Goal: Task Accomplishment & Management: Manage account settings

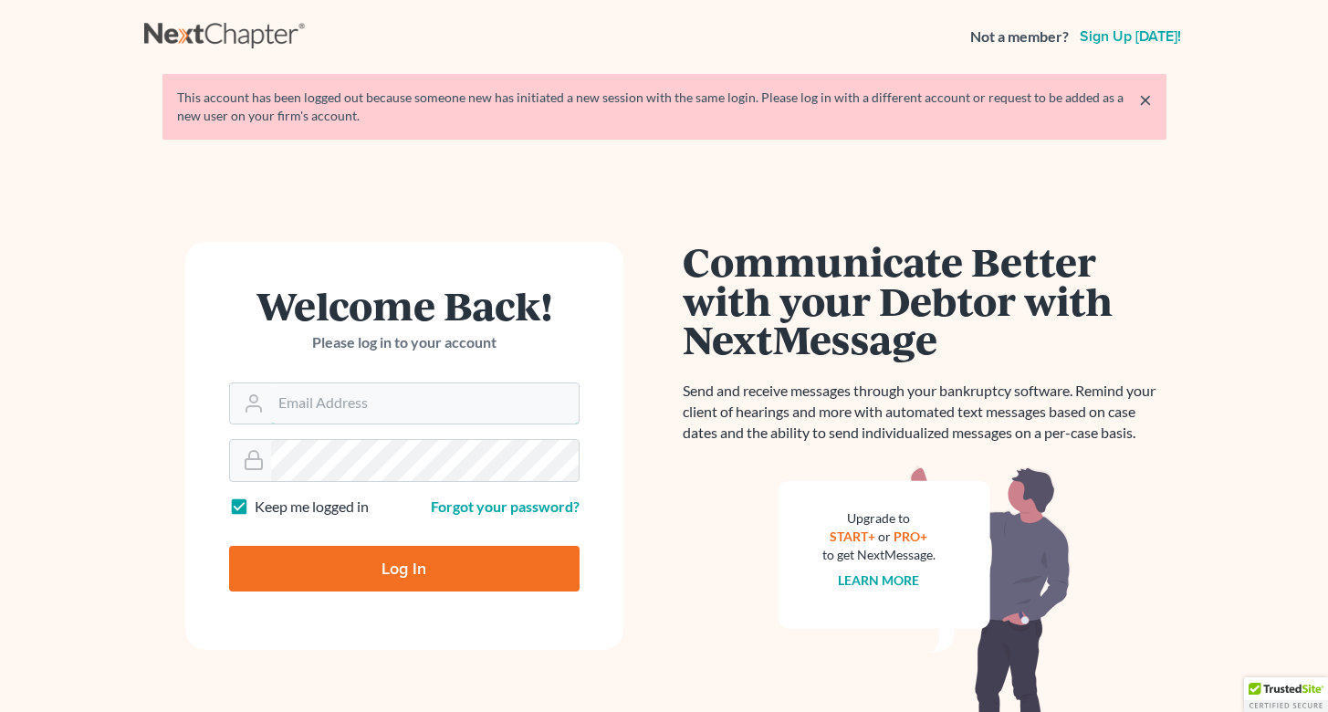
type input "[EMAIL_ADDRESS][PERSON_NAME][DOMAIN_NAME]"
click at [403, 567] on input "Log In" at bounding box center [404, 569] width 350 height 46
type input "Thinking..."
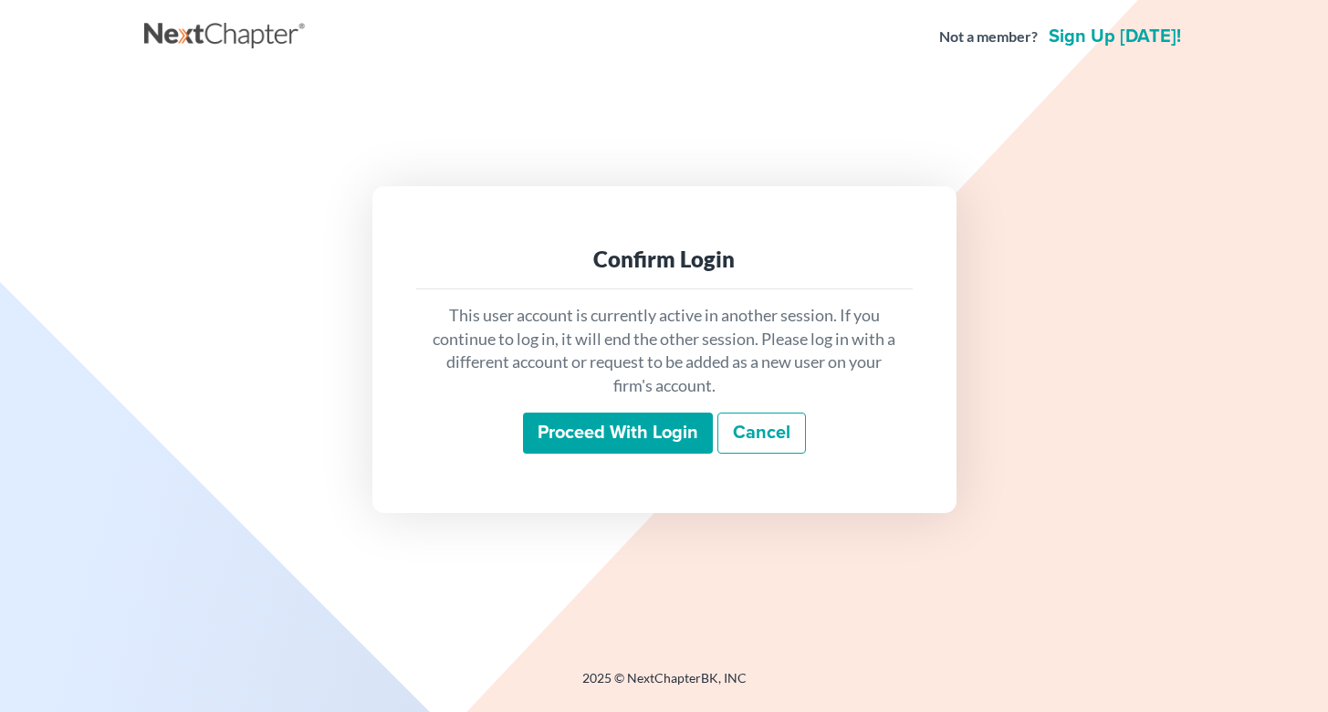
click at [624, 436] on input "Proceed with login" at bounding box center [618, 434] width 190 height 42
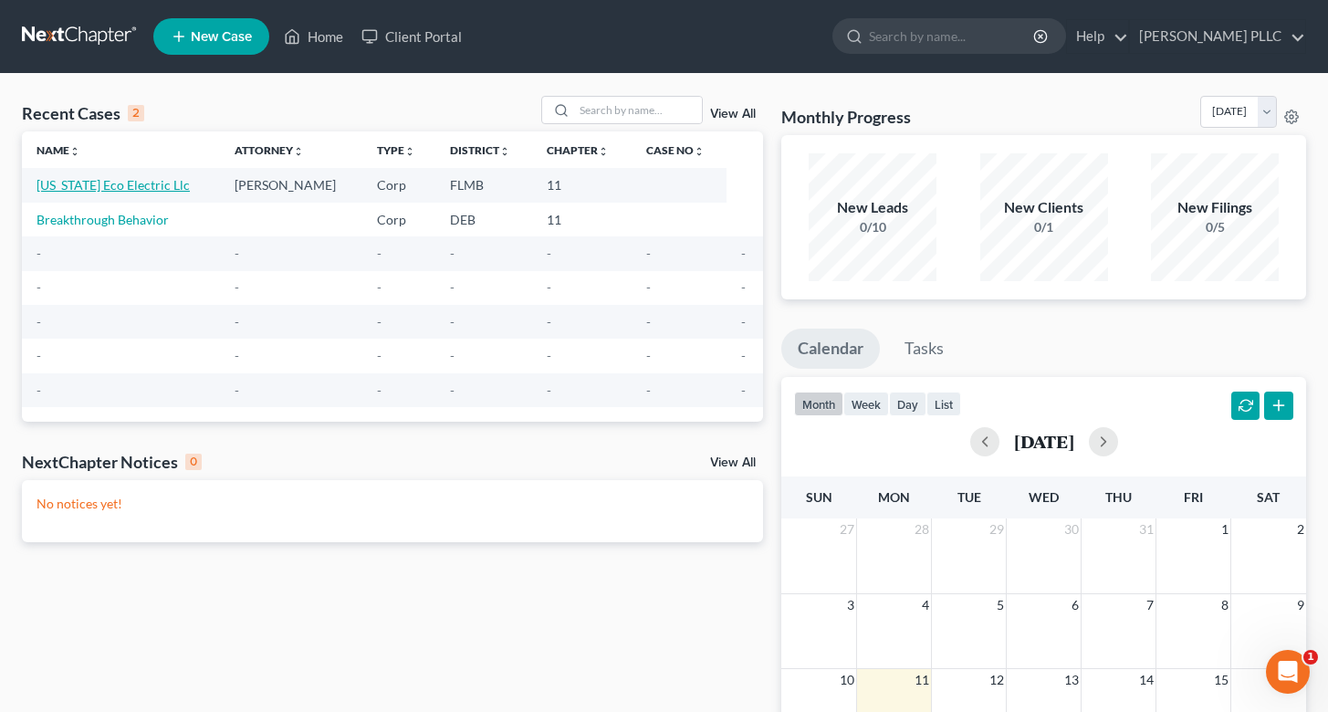
click at [111, 186] on link "Florida Eco Electric Llc" at bounding box center [113, 185] width 153 height 16
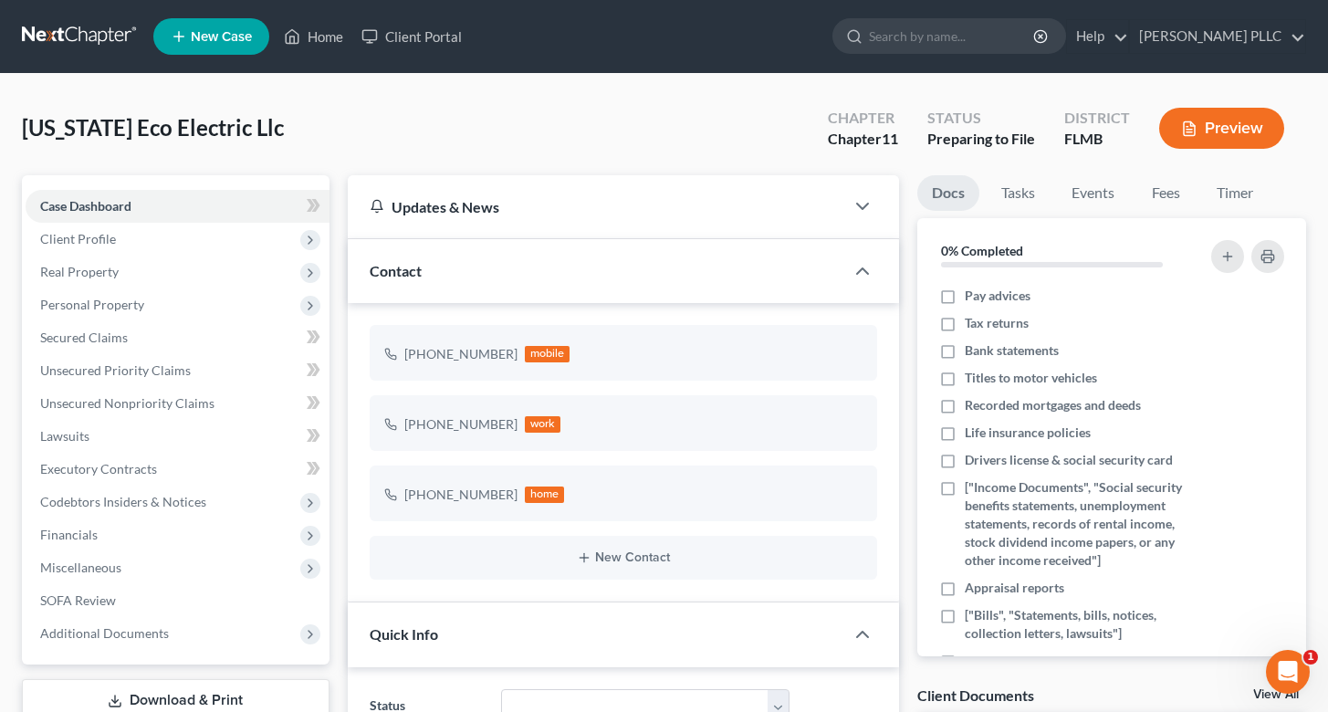
click at [1202, 145] on button "Preview" at bounding box center [1221, 128] width 125 height 41
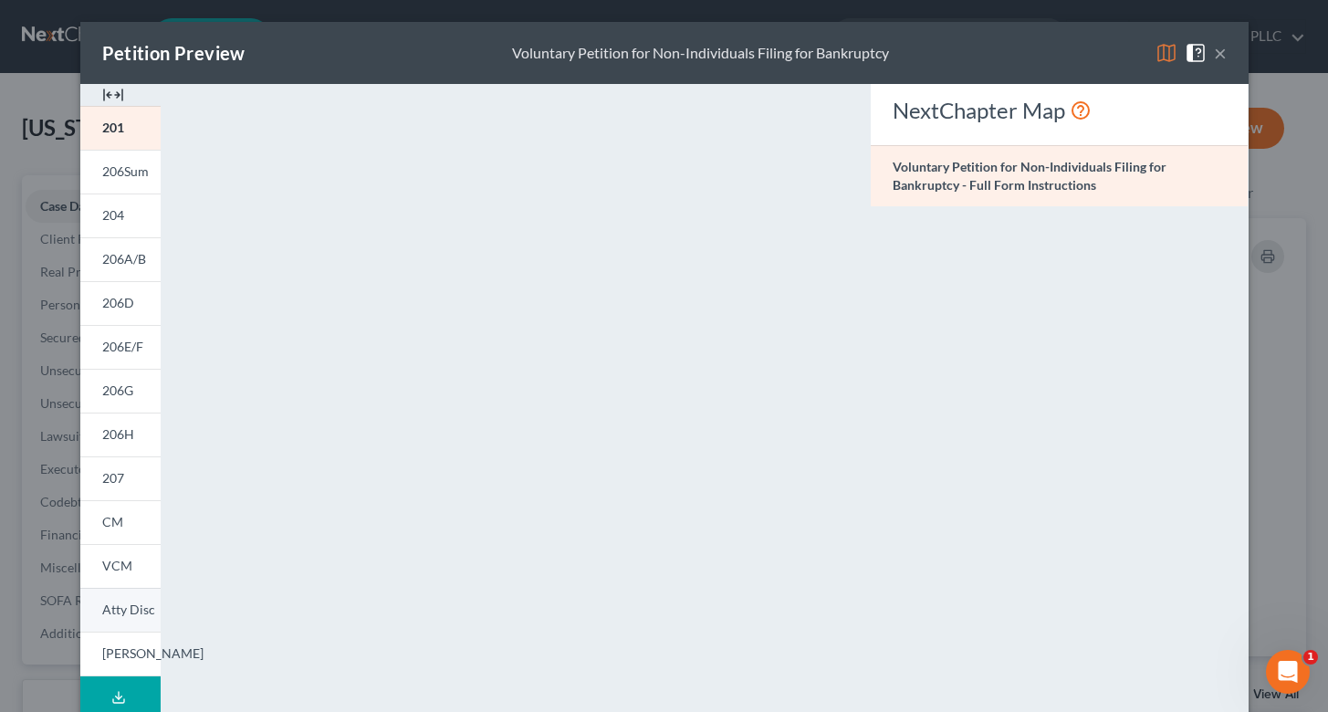
click at [125, 614] on span "Atty Disc" at bounding box center [128, 609] width 53 height 16
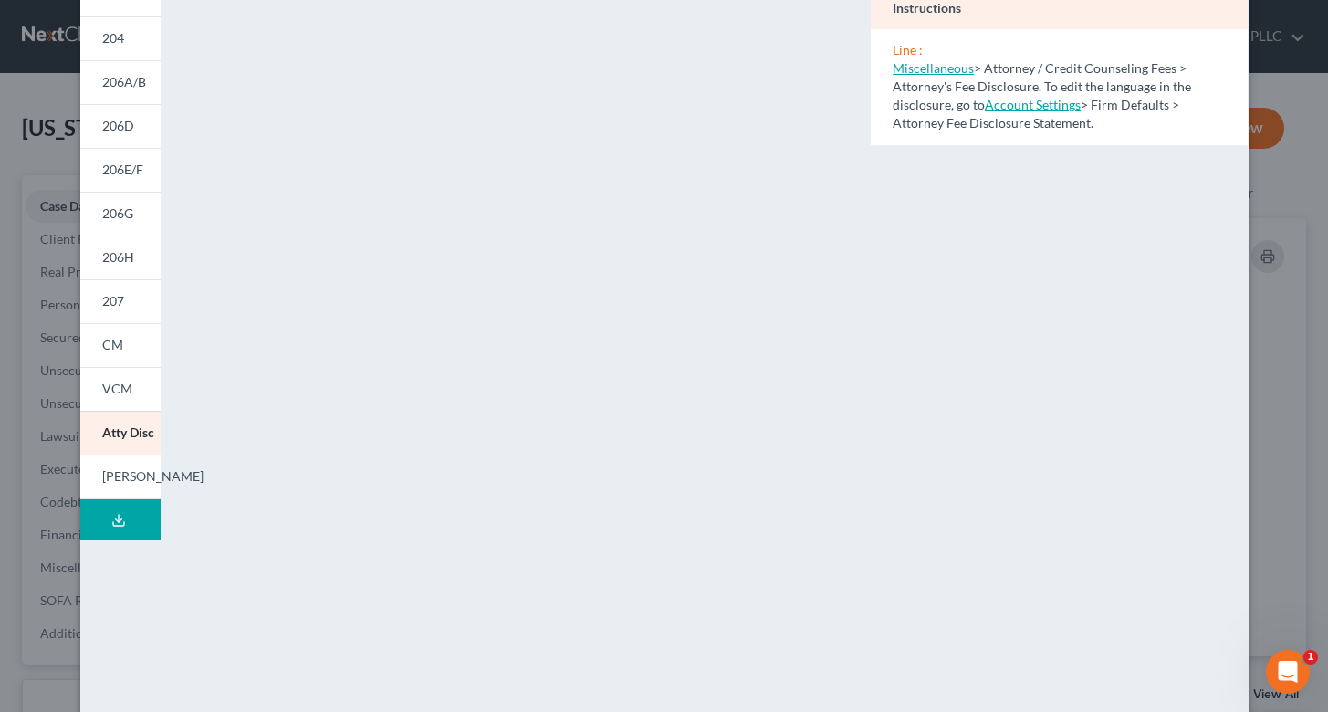
scroll to position [178, 0]
click at [917, 65] on link "Miscellaneous" at bounding box center [933, 67] width 81 height 16
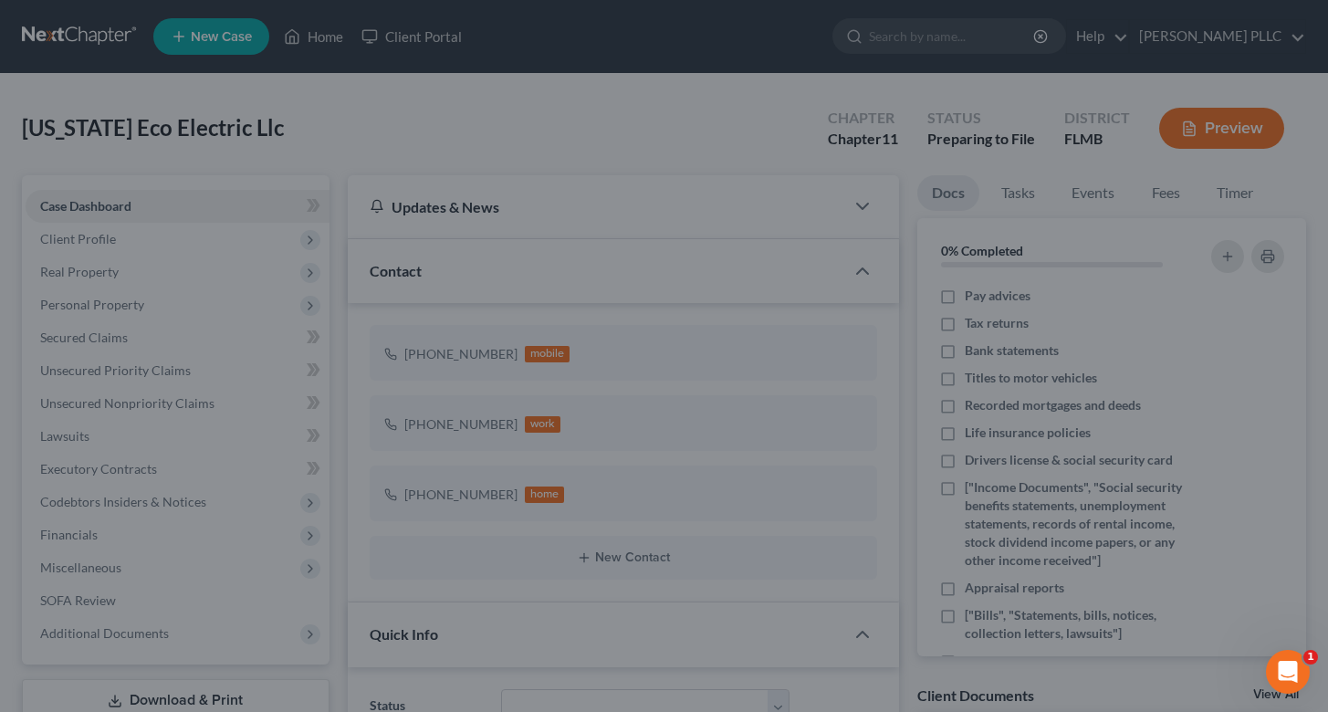
select select "0"
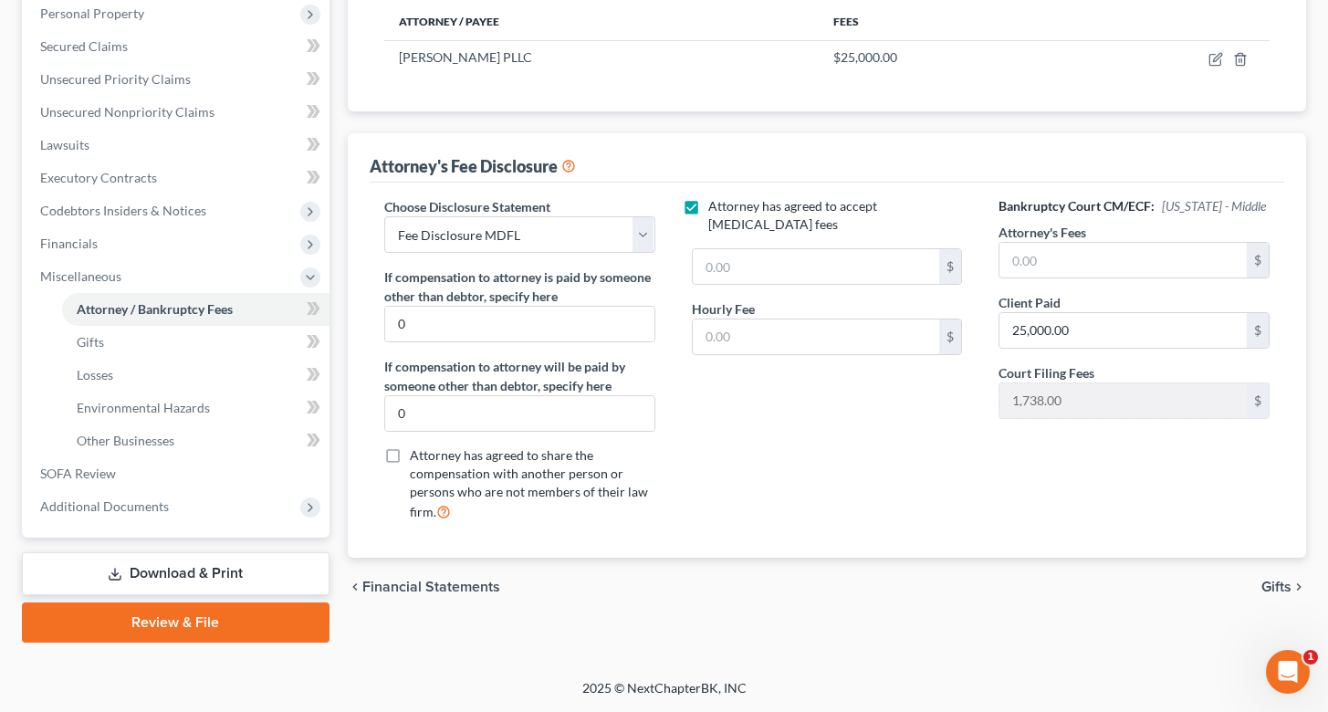
scroll to position [291, 0]
click at [843, 252] on input "text" at bounding box center [816, 266] width 247 height 35
click at [841, 252] on input "text" at bounding box center [816, 266] width 247 height 35
type input "25,000"
click at [764, 319] on input "text" at bounding box center [816, 336] width 247 height 35
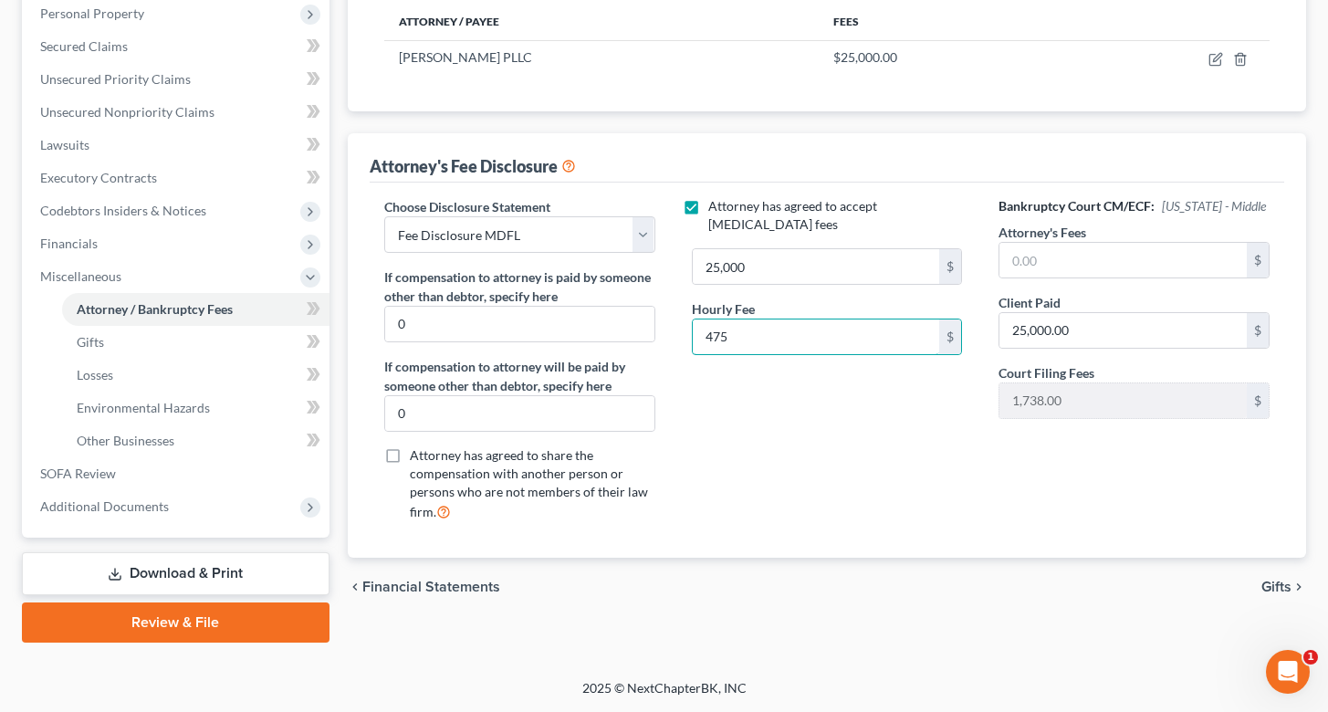
type input "475"
click at [919, 419] on div "Attorney has agreed to accept retainer fees 25,000 $ Hourly Fee 475 $" at bounding box center [828, 366] width 308 height 339
click at [882, 598] on div "chevron_left Financial Statements Gifts chevron_right" at bounding box center [827, 587] width 958 height 58
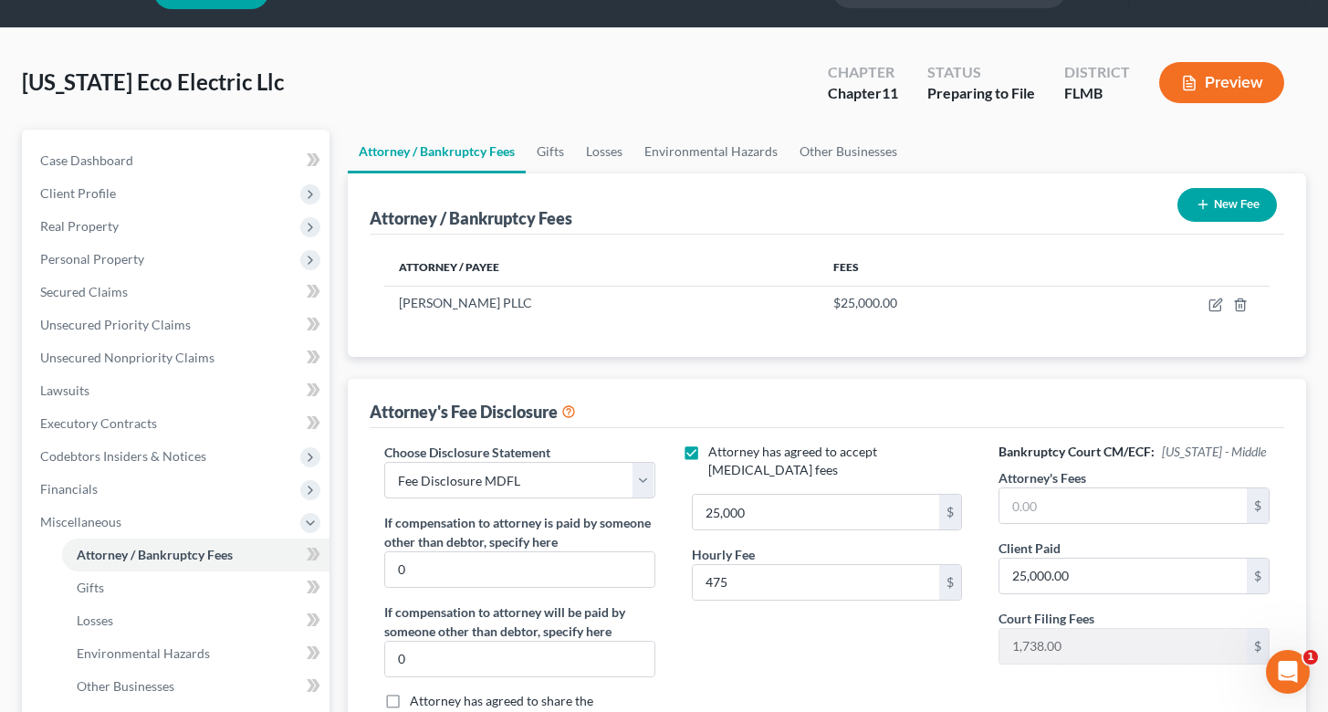
scroll to position [57, 0]
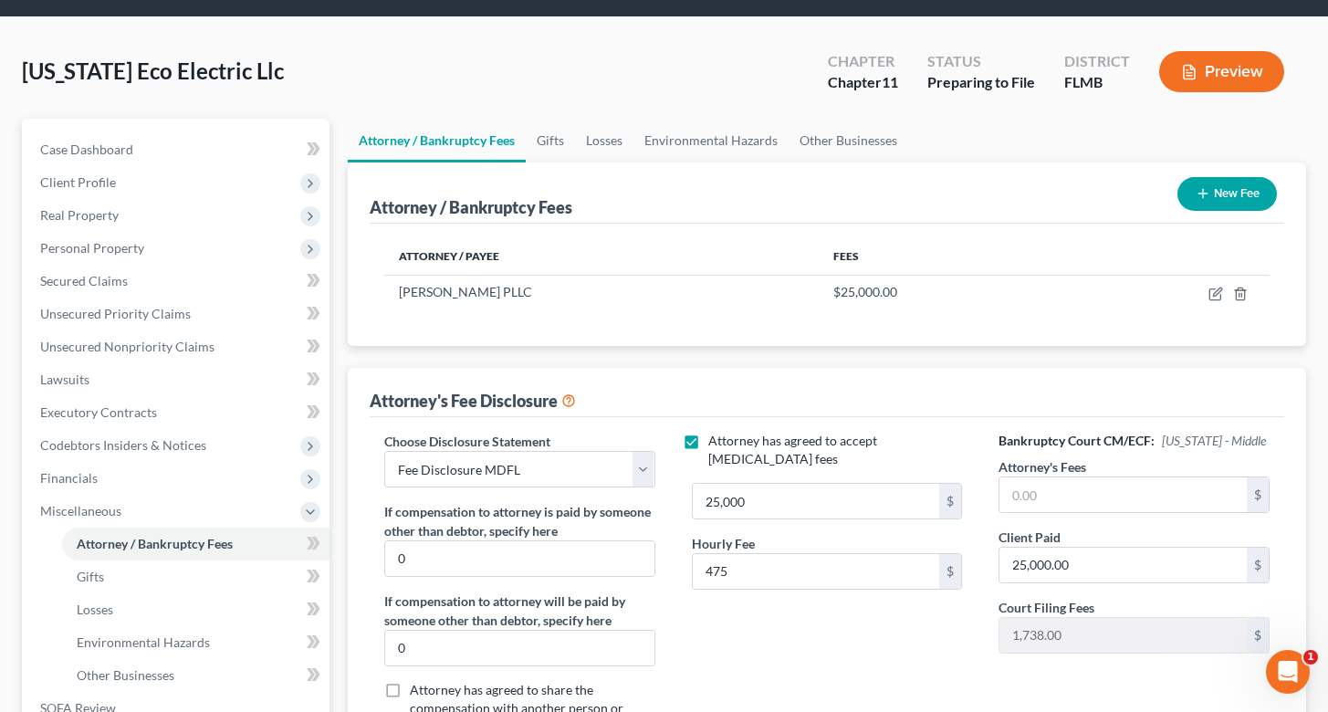
click at [1231, 69] on button "Preview" at bounding box center [1221, 71] width 125 height 41
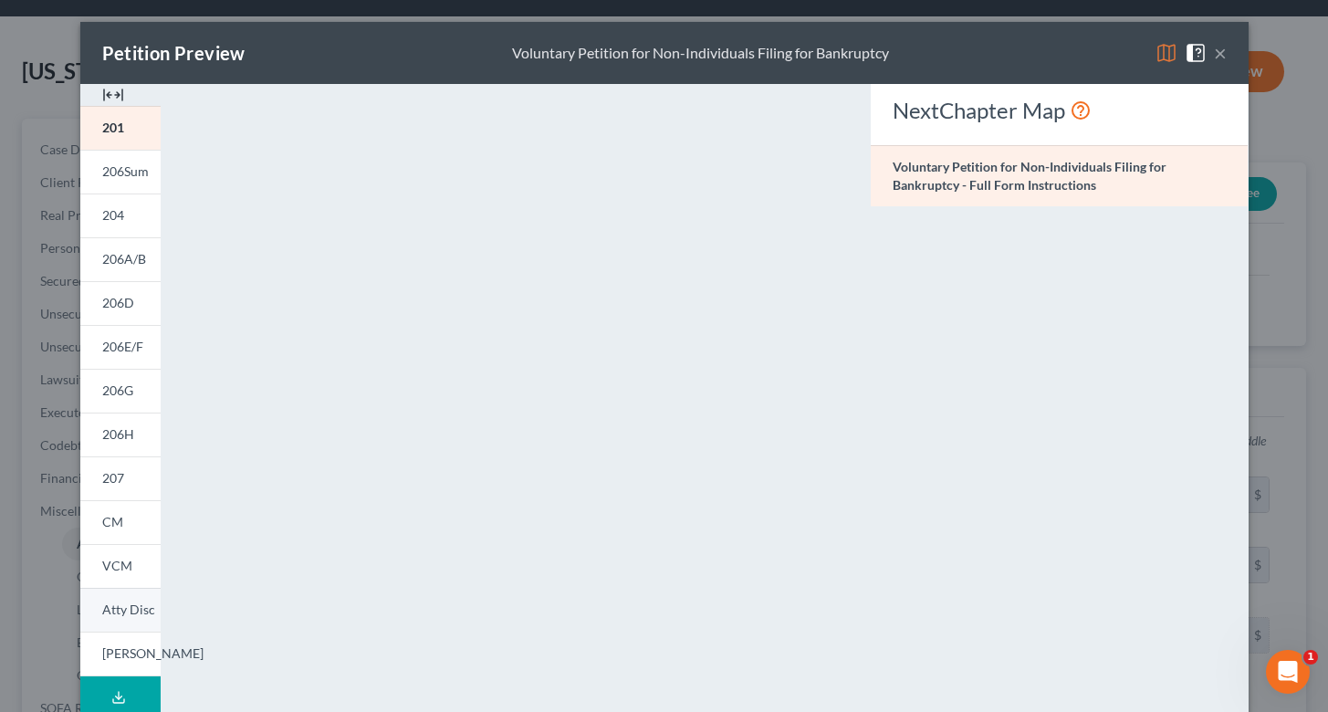
click at [123, 611] on span "Atty Disc" at bounding box center [128, 609] width 53 height 16
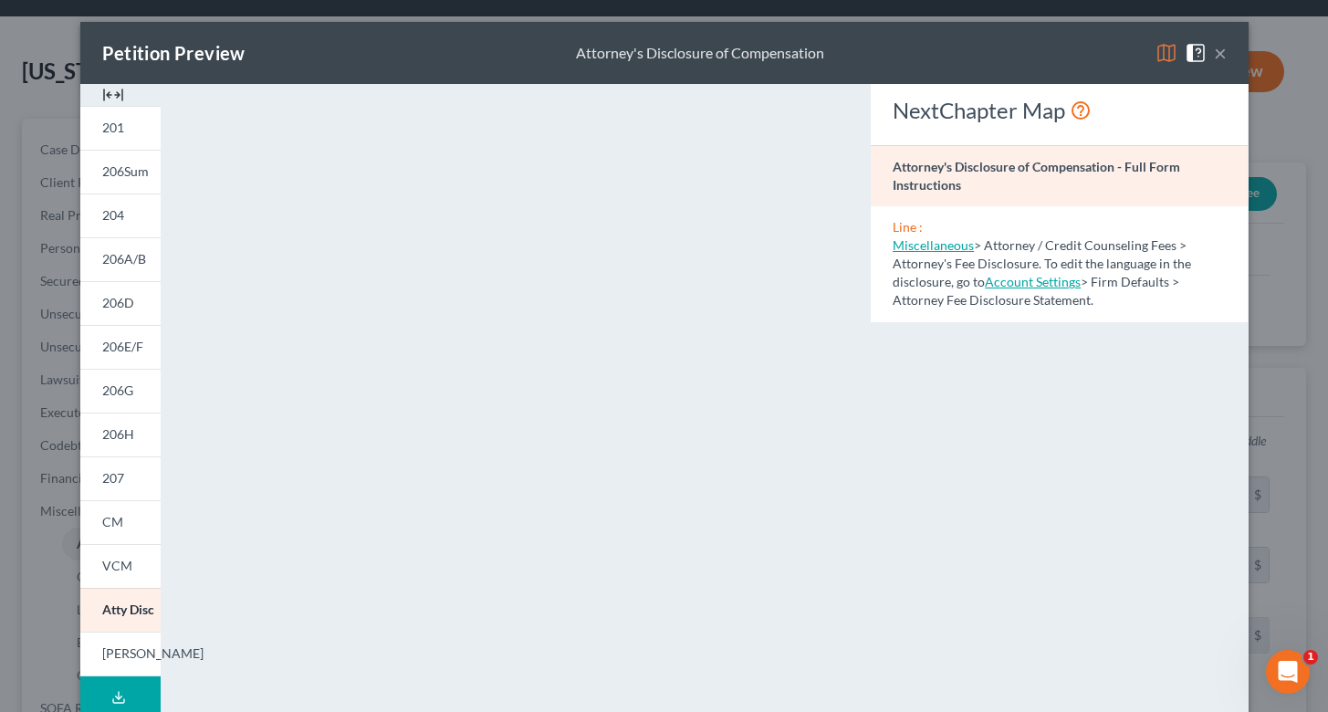
click at [1219, 57] on button "×" at bounding box center [1220, 53] width 13 height 22
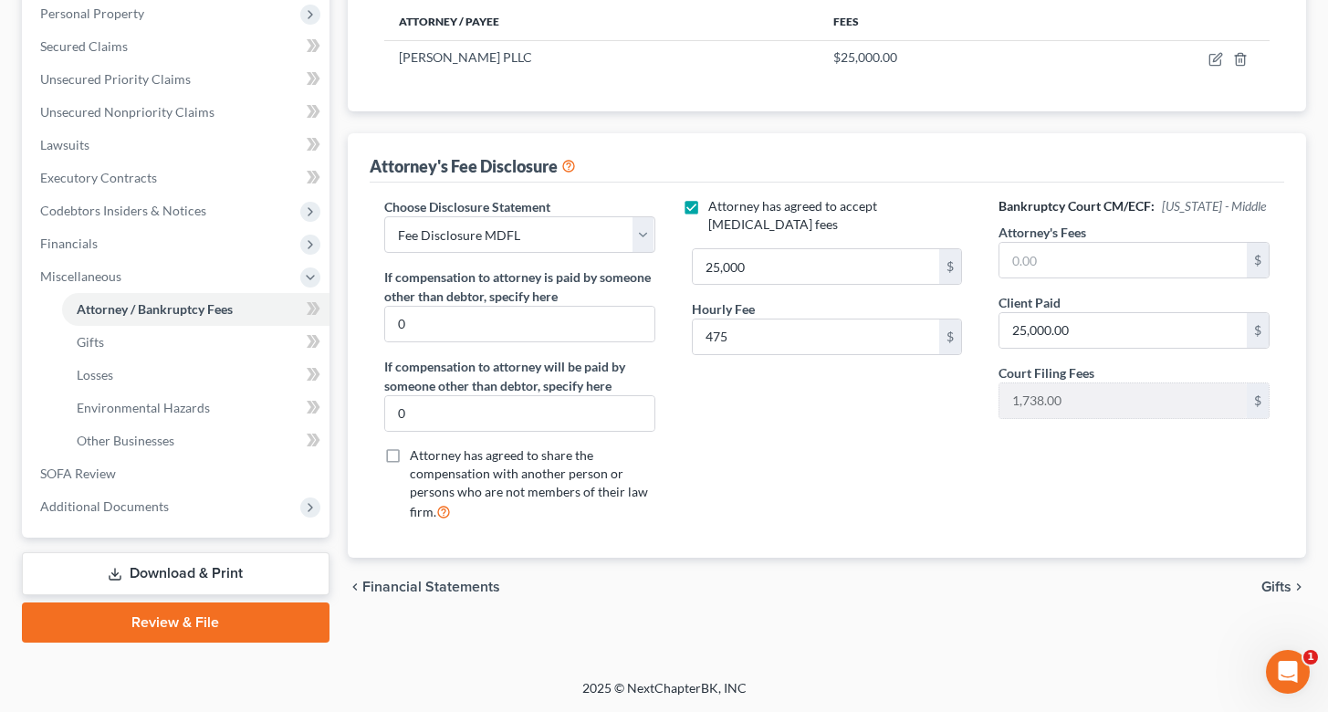
scroll to position [291, 0]
click at [188, 583] on link "Download & Print" at bounding box center [176, 573] width 308 height 43
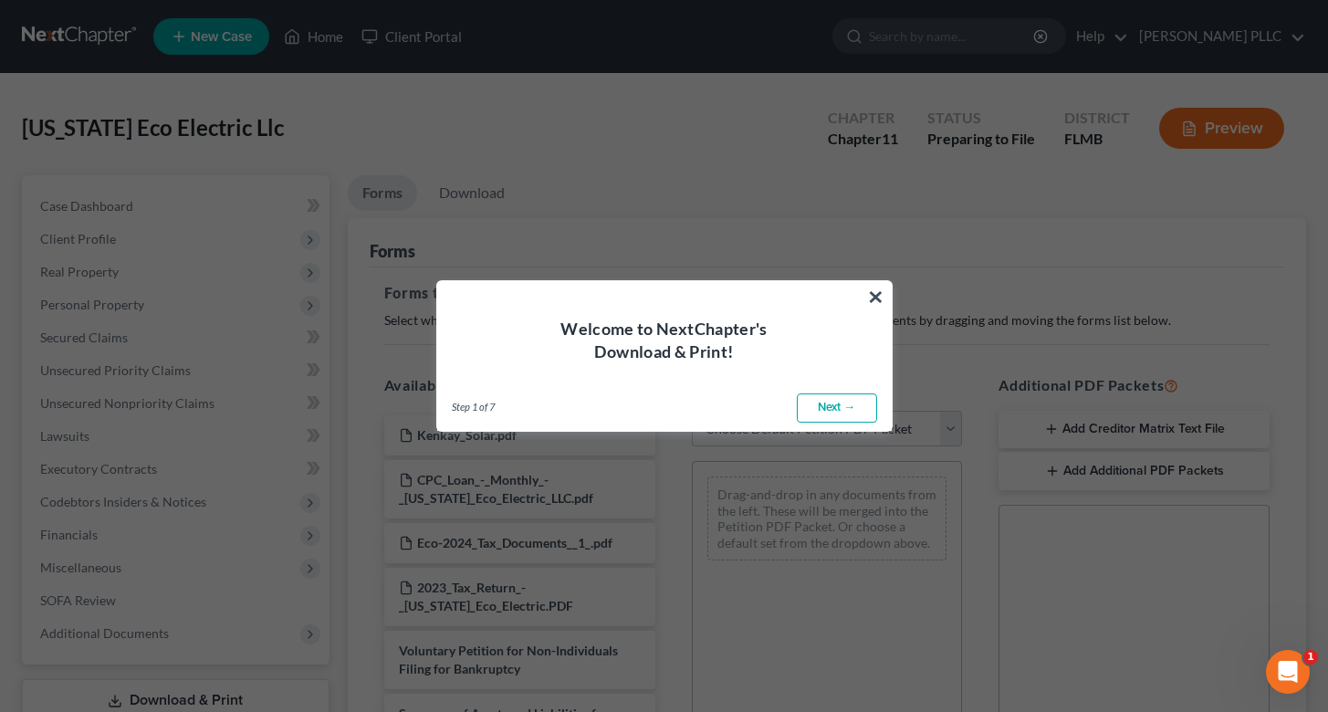
click at [824, 409] on link "Next →" at bounding box center [837, 407] width 80 height 29
select select "0"
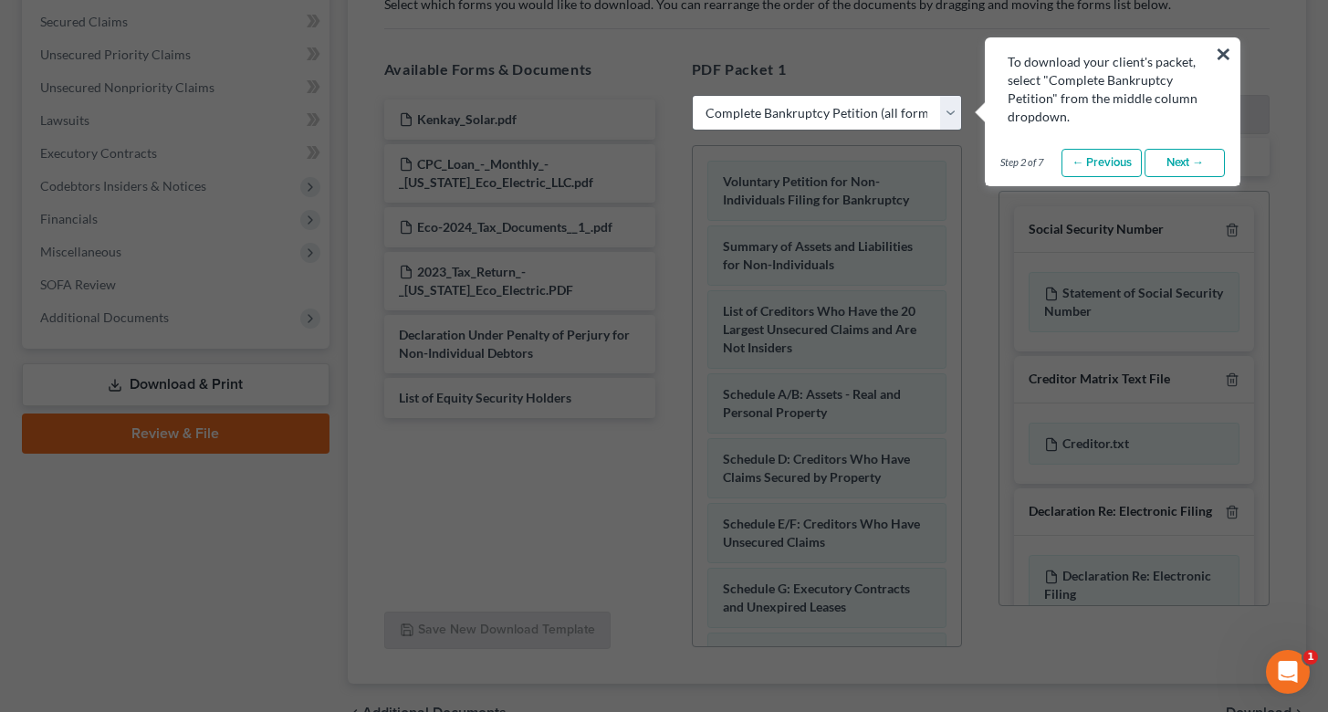
scroll to position [315, 0]
click at [1184, 169] on link "Next →" at bounding box center [1184, 164] width 80 height 29
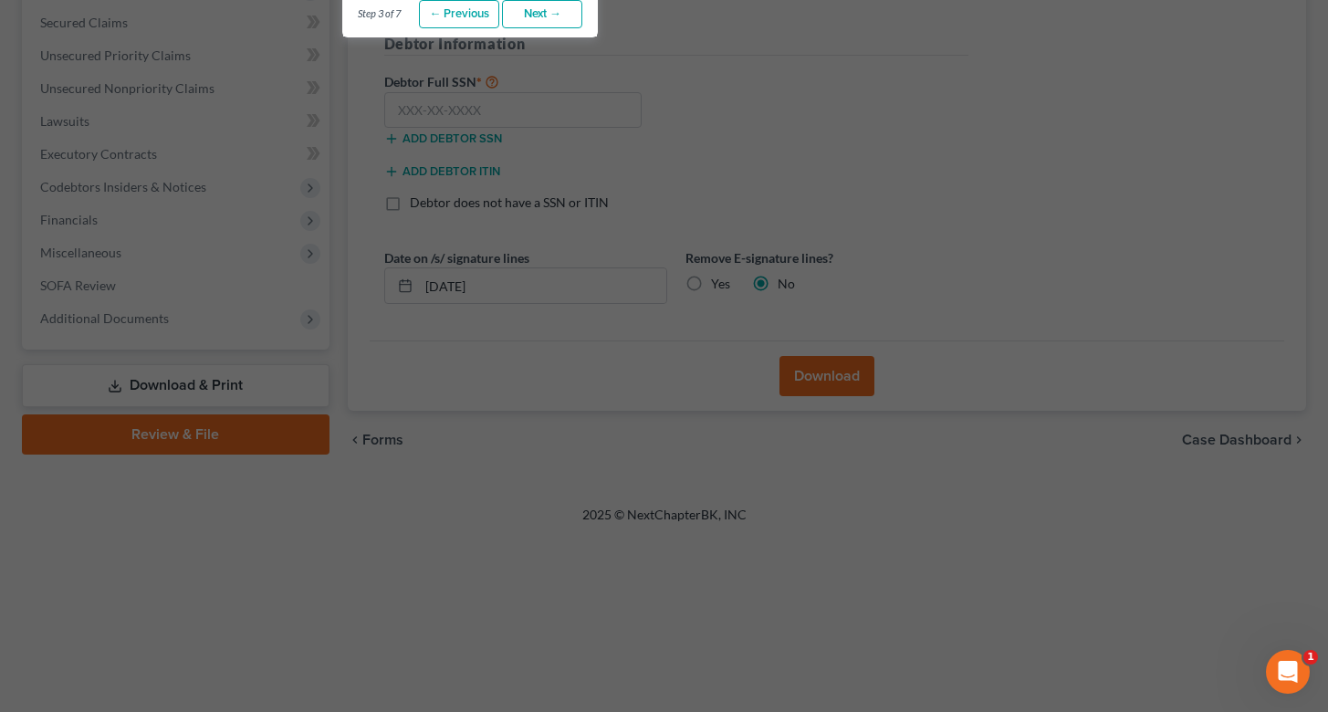
click at [548, 13] on link "Next →" at bounding box center [542, 14] width 80 height 29
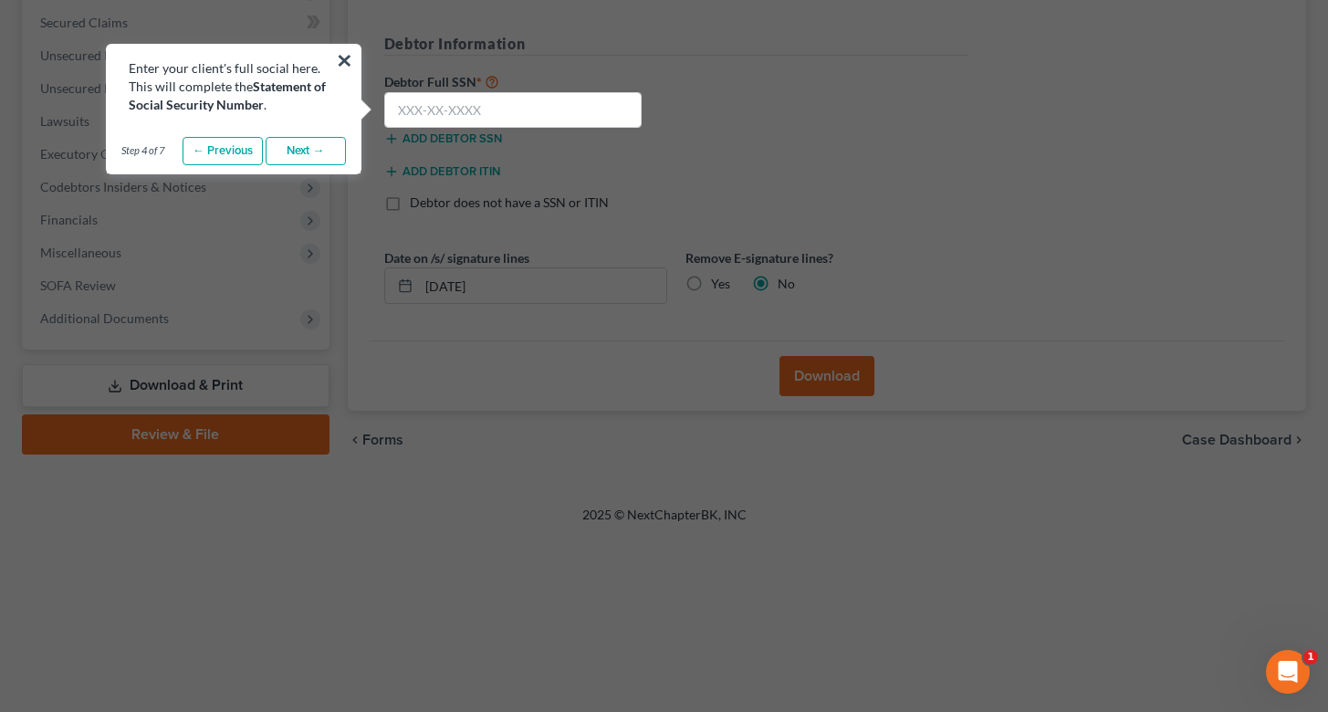
click at [307, 154] on link "Next →" at bounding box center [306, 151] width 80 height 29
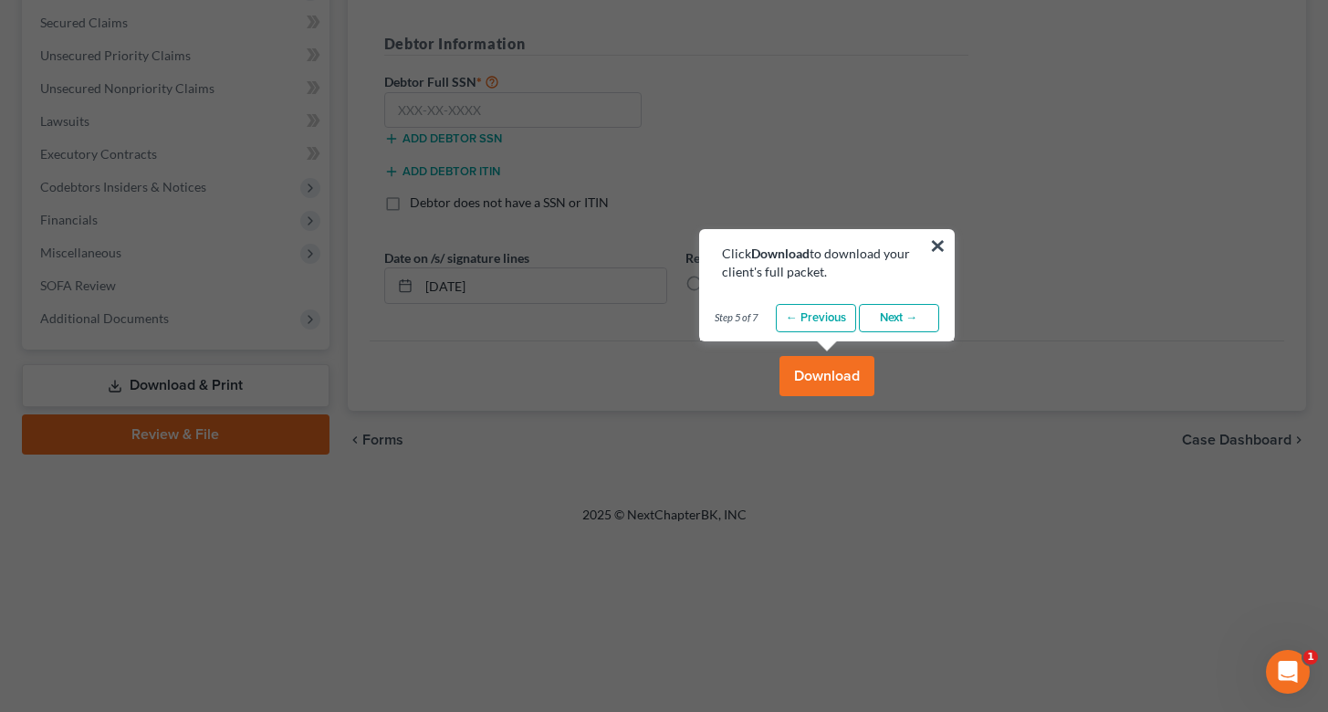
click at [898, 321] on link "Next →" at bounding box center [899, 318] width 80 height 29
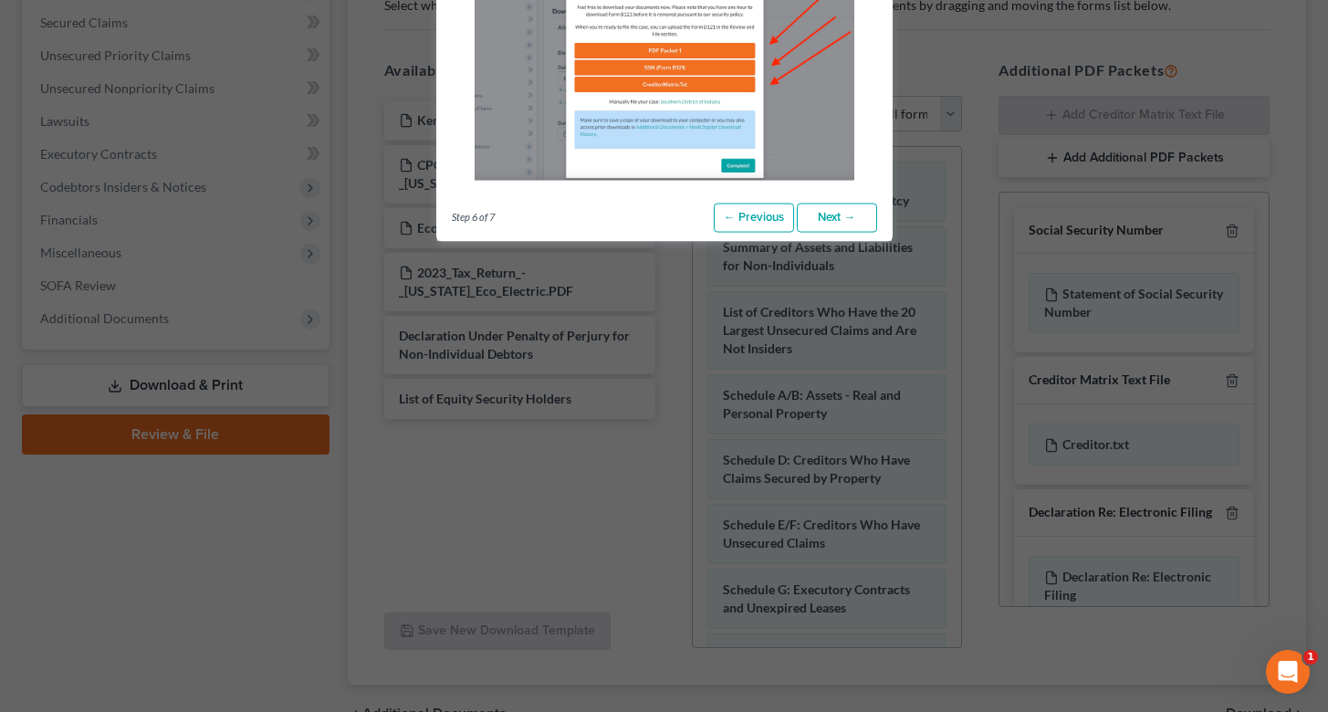
click at [841, 225] on link "Next →" at bounding box center [837, 218] width 80 height 29
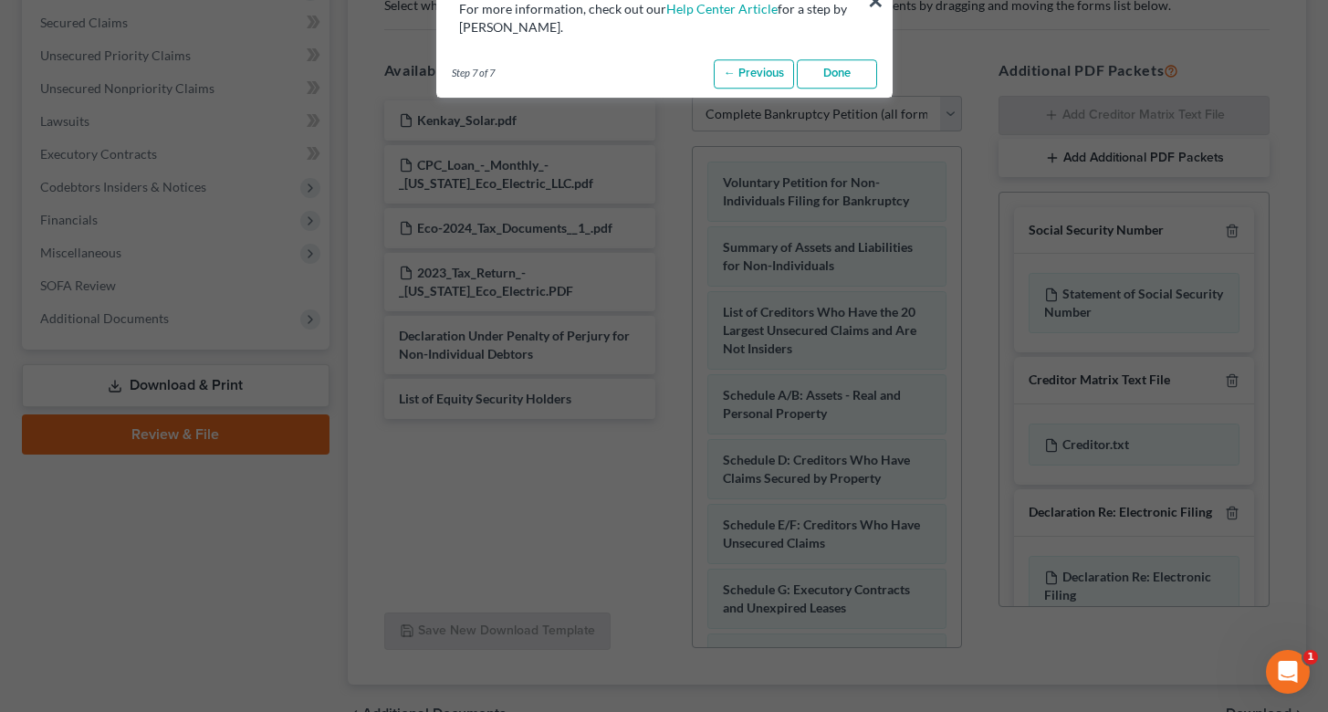
click at [841, 80] on link "Done" at bounding box center [837, 73] width 80 height 29
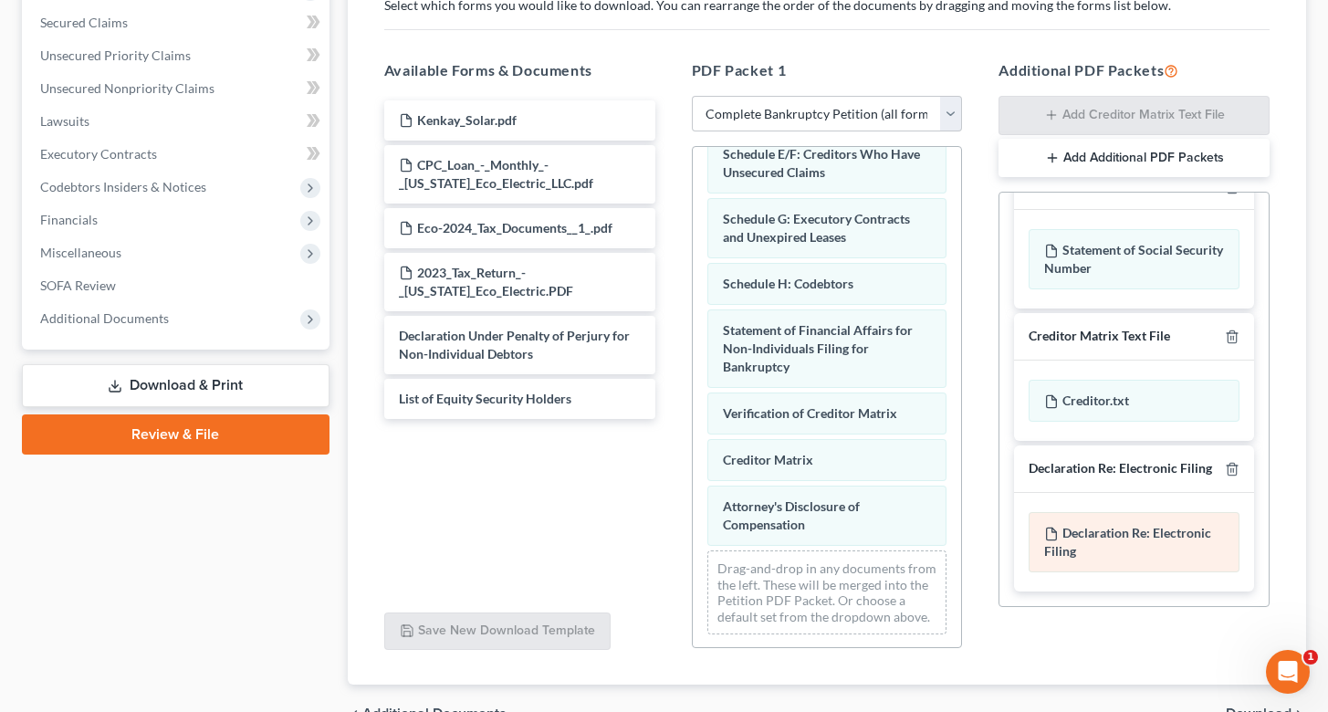
scroll to position [42, 0]
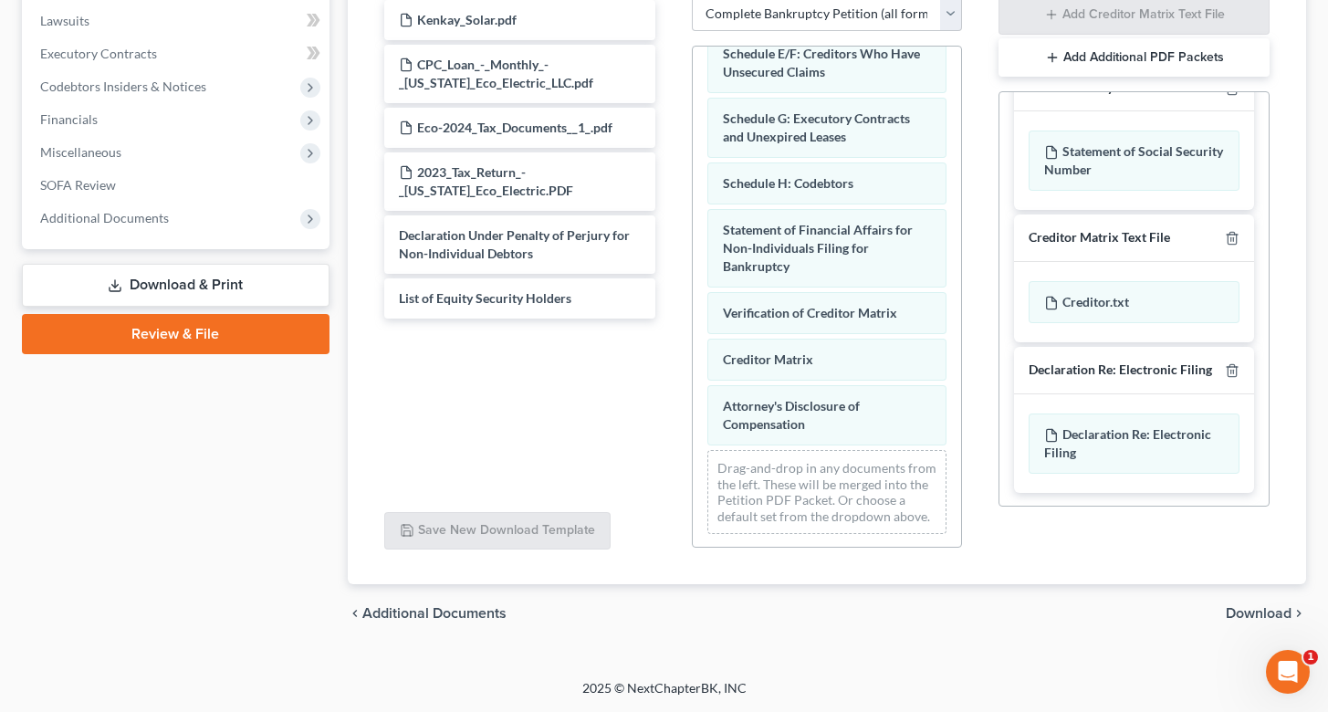
click at [1244, 614] on span "Download" at bounding box center [1259, 613] width 66 height 15
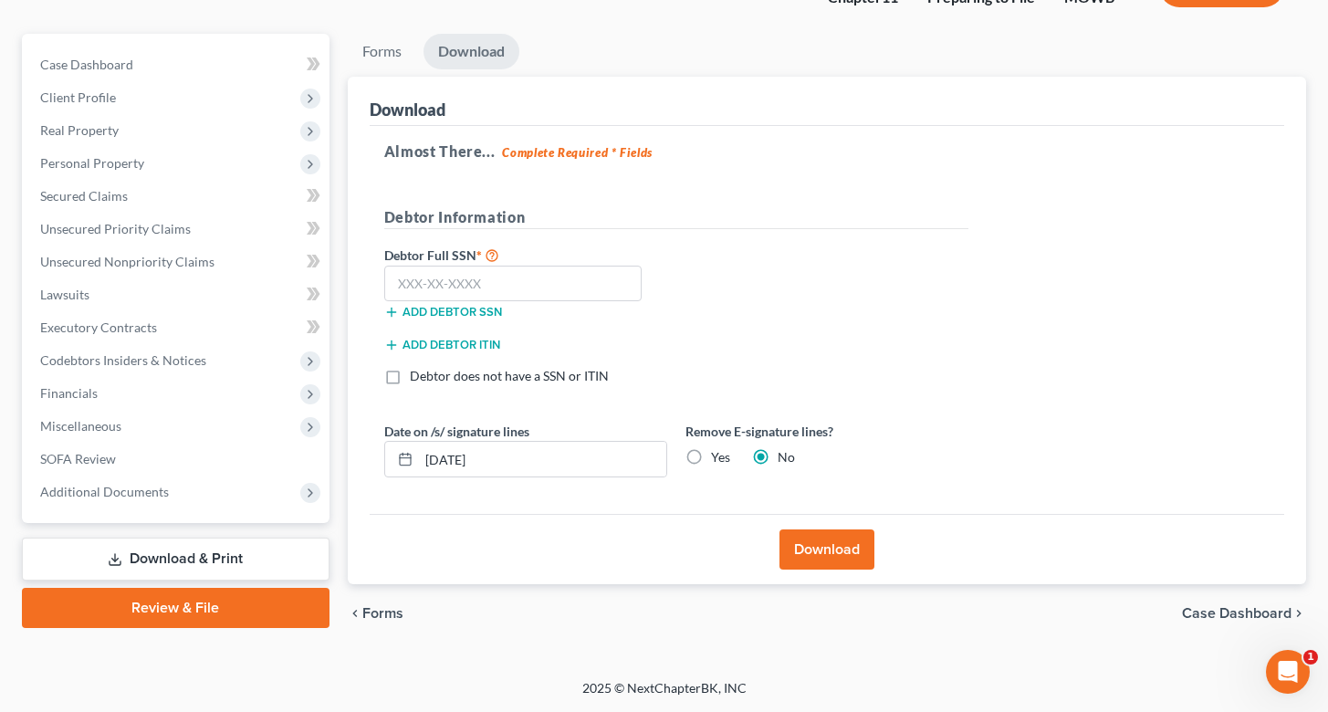
scroll to position [141, 0]
select select "0"
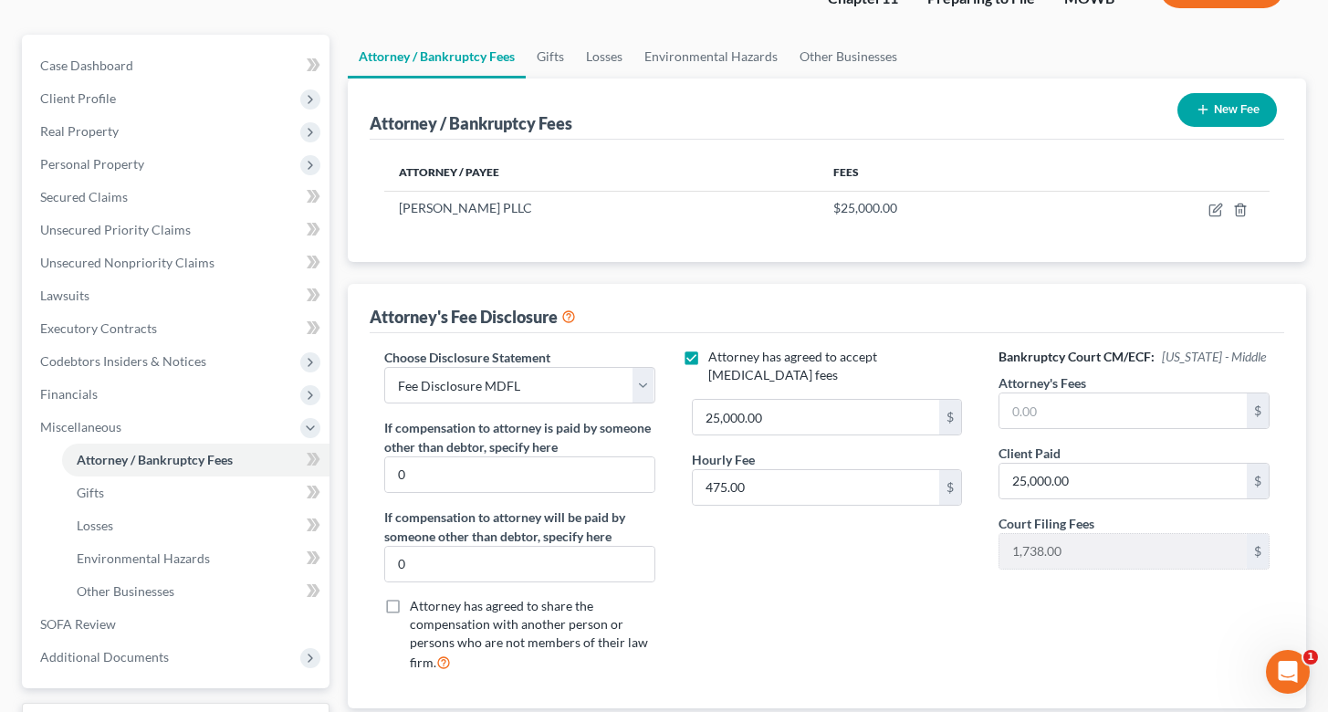
scroll to position [265, 0]
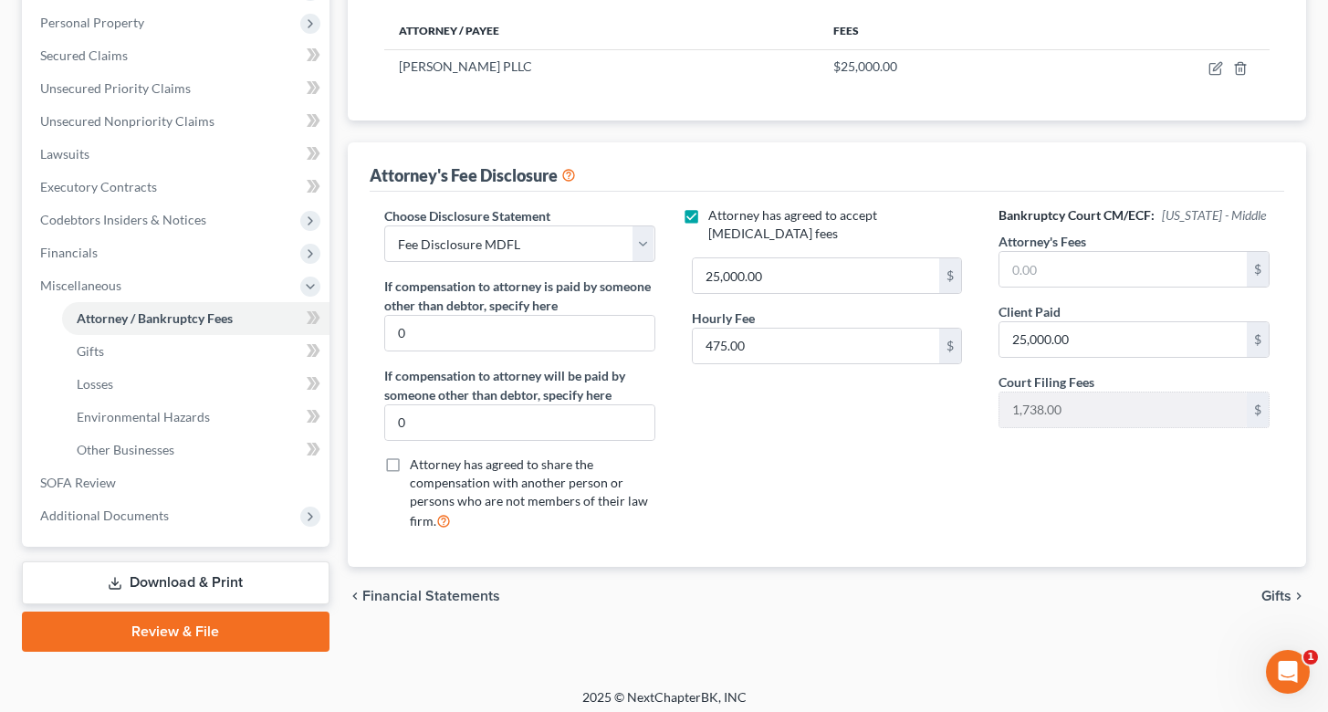
click at [204, 578] on link "Download & Print" at bounding box center [176, 582] width 308 height 43
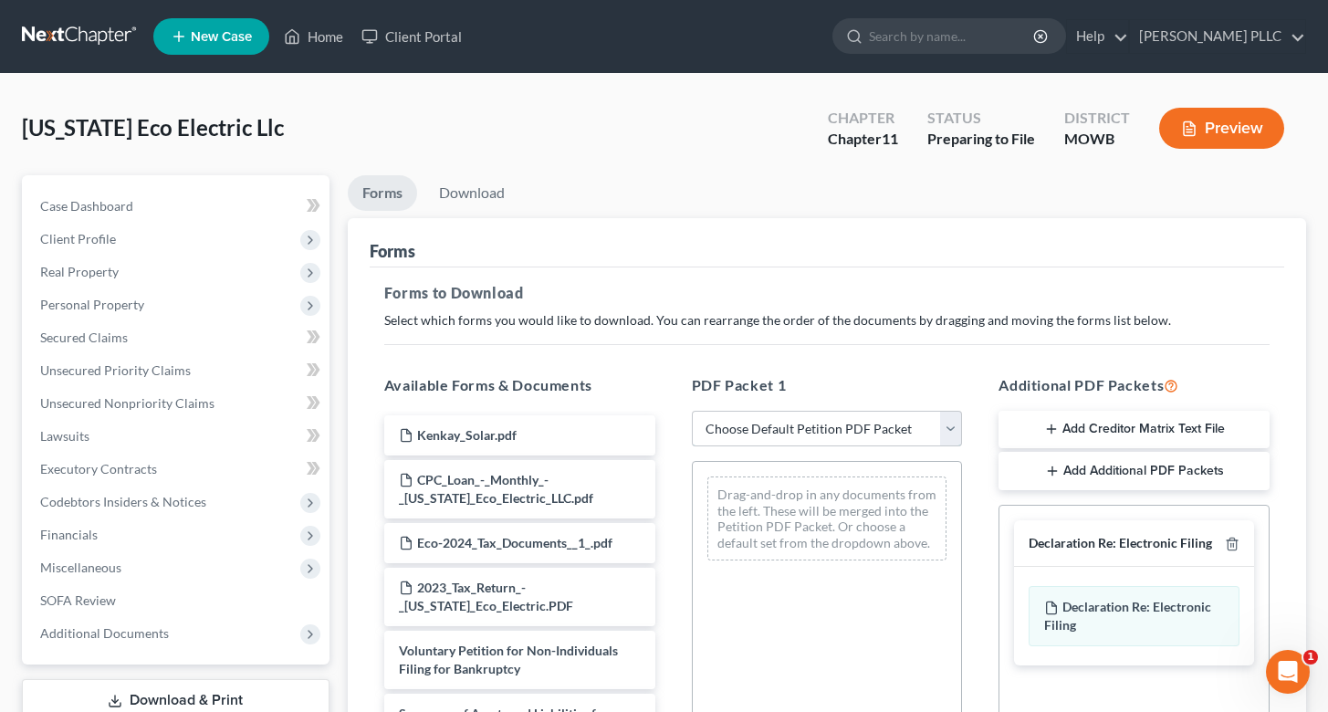
select select "0"
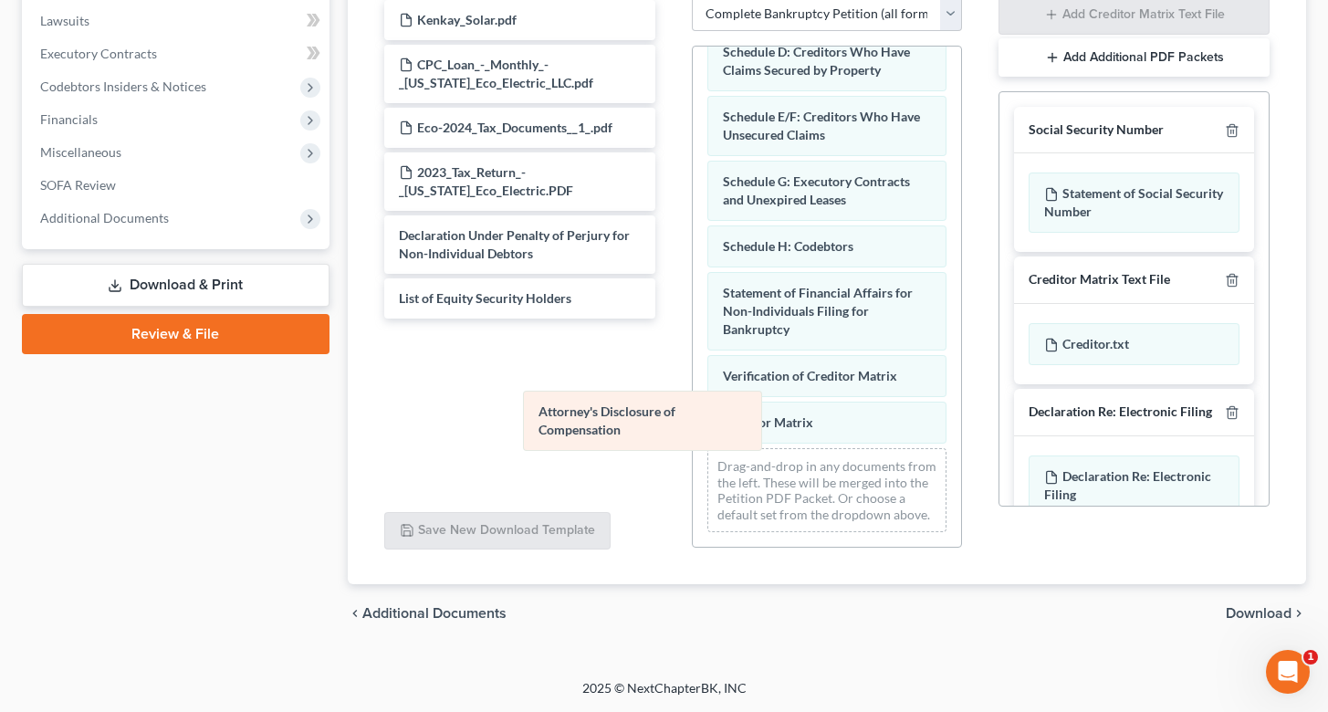
scroll to position [306, 0]
drag, startPoint x: 773, startPoint y: 421, endPoint x: 568, endPoint y: 424, distance: 205.4
click at [693, 424] on div "Attorney's Disclosure of Compensation Voluntary Petition for Non-Individuals Fi…" at bounding box center [827, 145] width 269 height 808
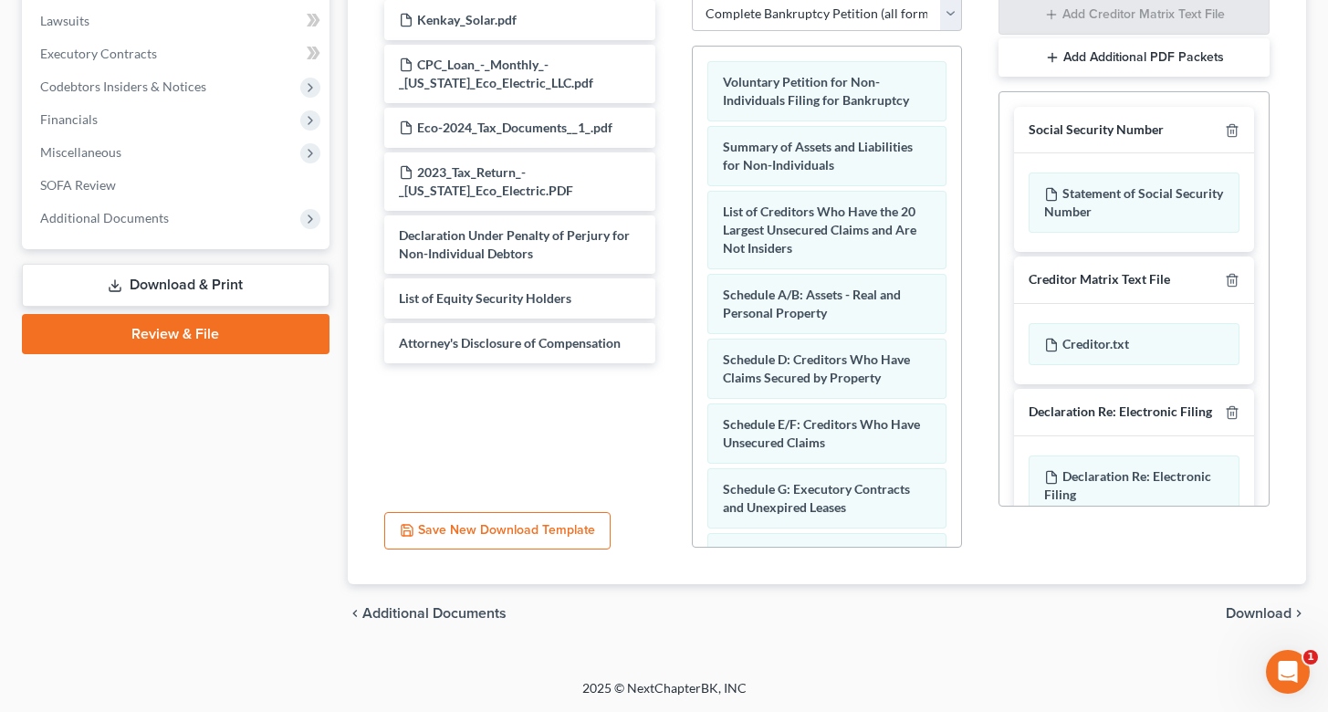
scroll to position [0, 0]
click at [1261, 611] on span "Download" at bounding box center [1259, 613] width 66 height 15
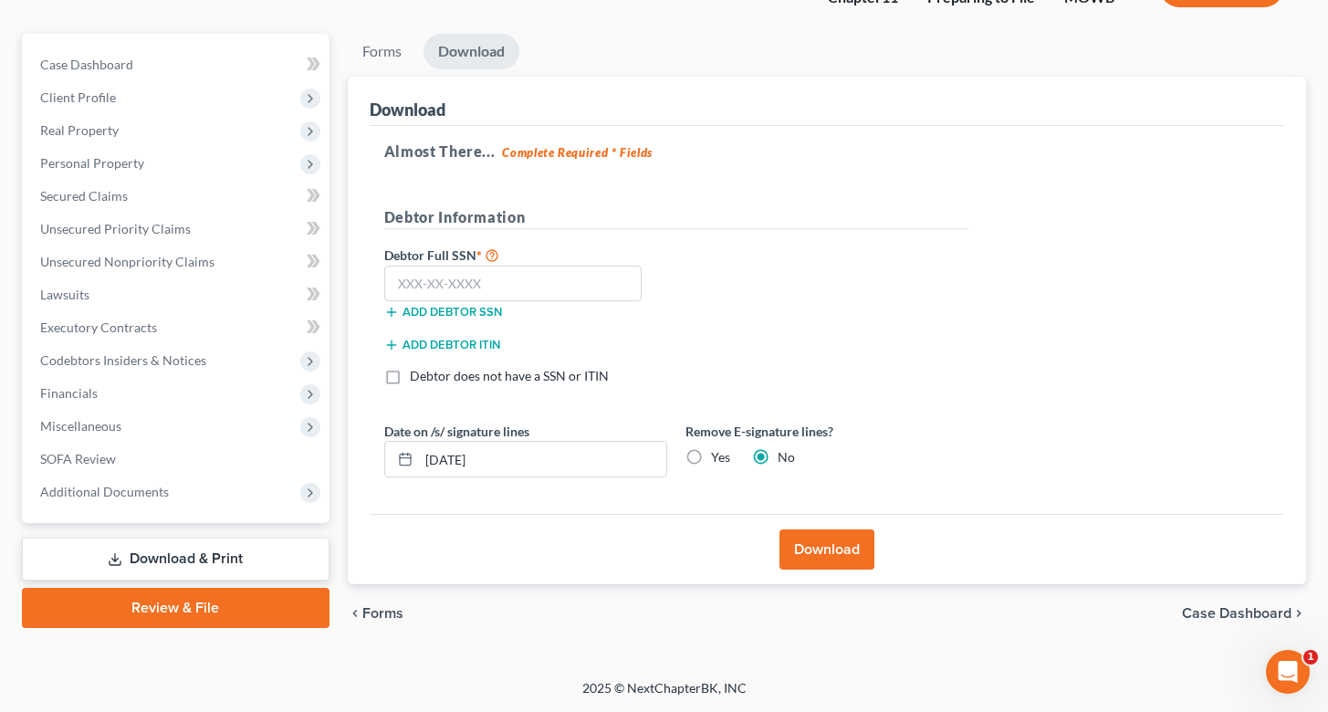
scroll to position [141, 0]
click at [711, 457] on label "Yes" at bounding box center [720, 458] width 19 height 18
click at [718, 457] on input "Yes" at bounding box center [724, 455] width 12 height 12
radio input "true"
radio input "false"
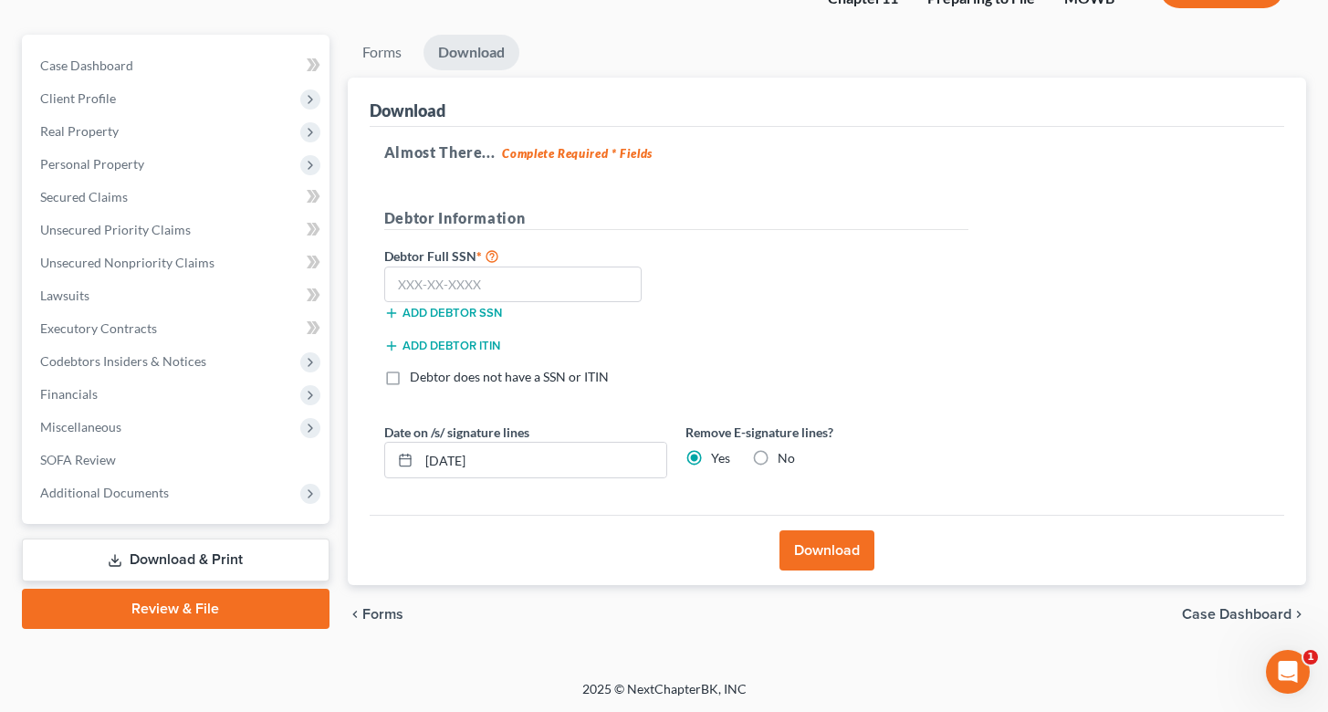
click at [410, 381] on label "Debtor does not have a SSN or ITIN" at bounding box center [509, 377] width 199 height 18
click at [417, 380] on input "Debtor does not have a SSN or ITIN" at bounding box center [423, 374] width 12 height 12
checkbox input "true"
click at [825, 553] on button "Download" at bounding box center [826, 550] width 95 height 40
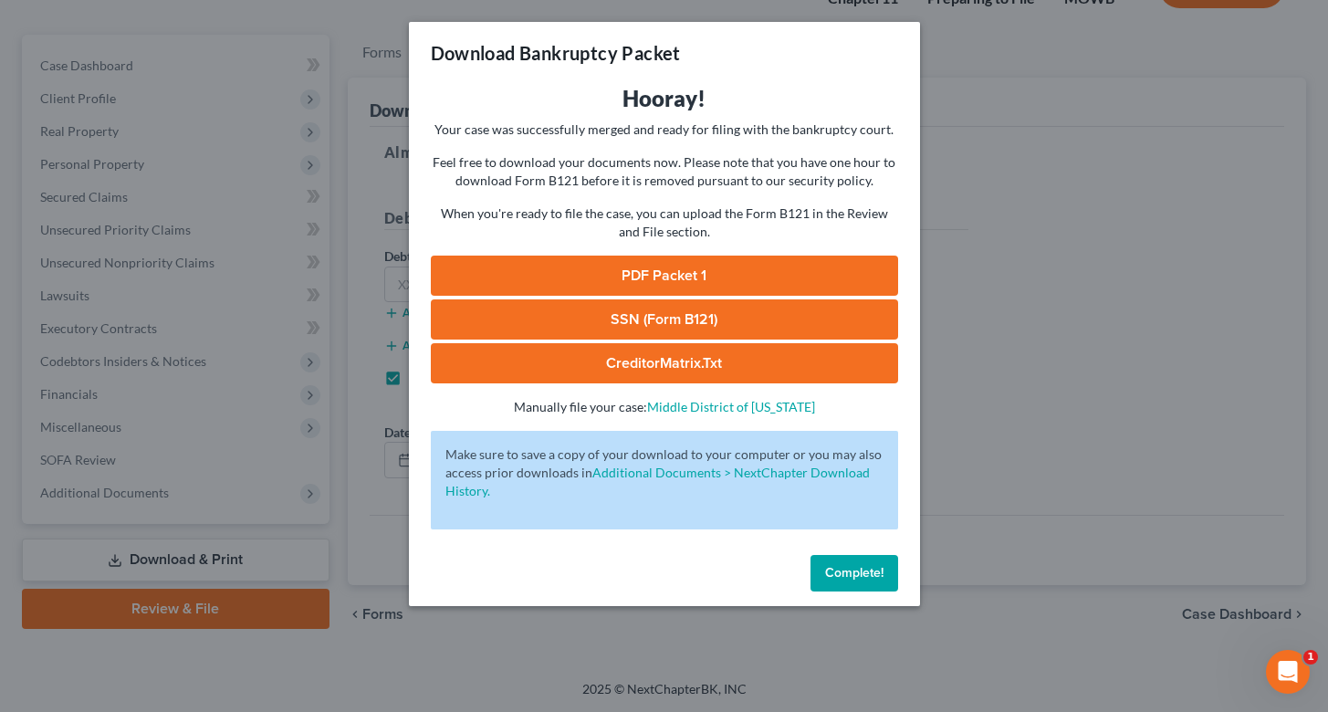
click at [671, 277] on link "PDF Packet 1" at bounding box center [664, 276] width 467 height 40
click at [717, 368] on link "CreditorMatrix.txt" at bounding box center [664, 363] width 467 height 40
click at [856, 578] on span "Complete!" at bounding box center [854, 573] width 58 height 16
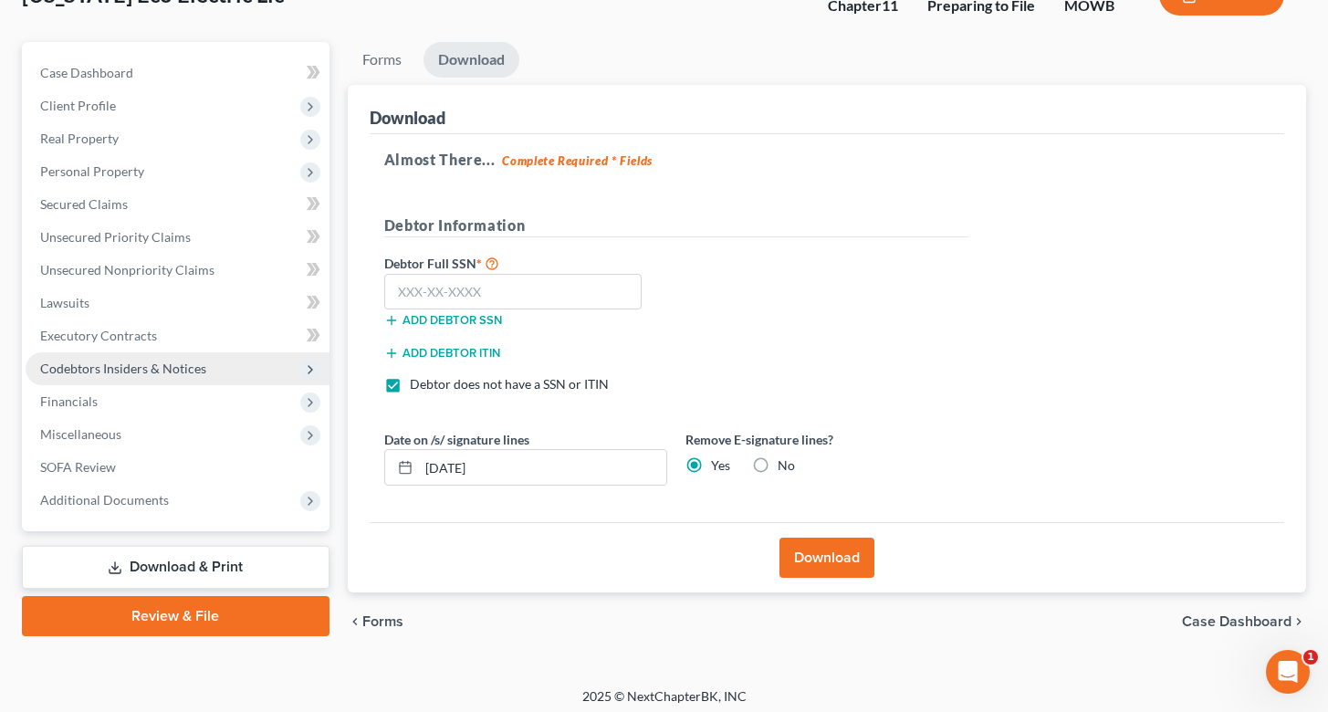
scroll to position [140, 0]
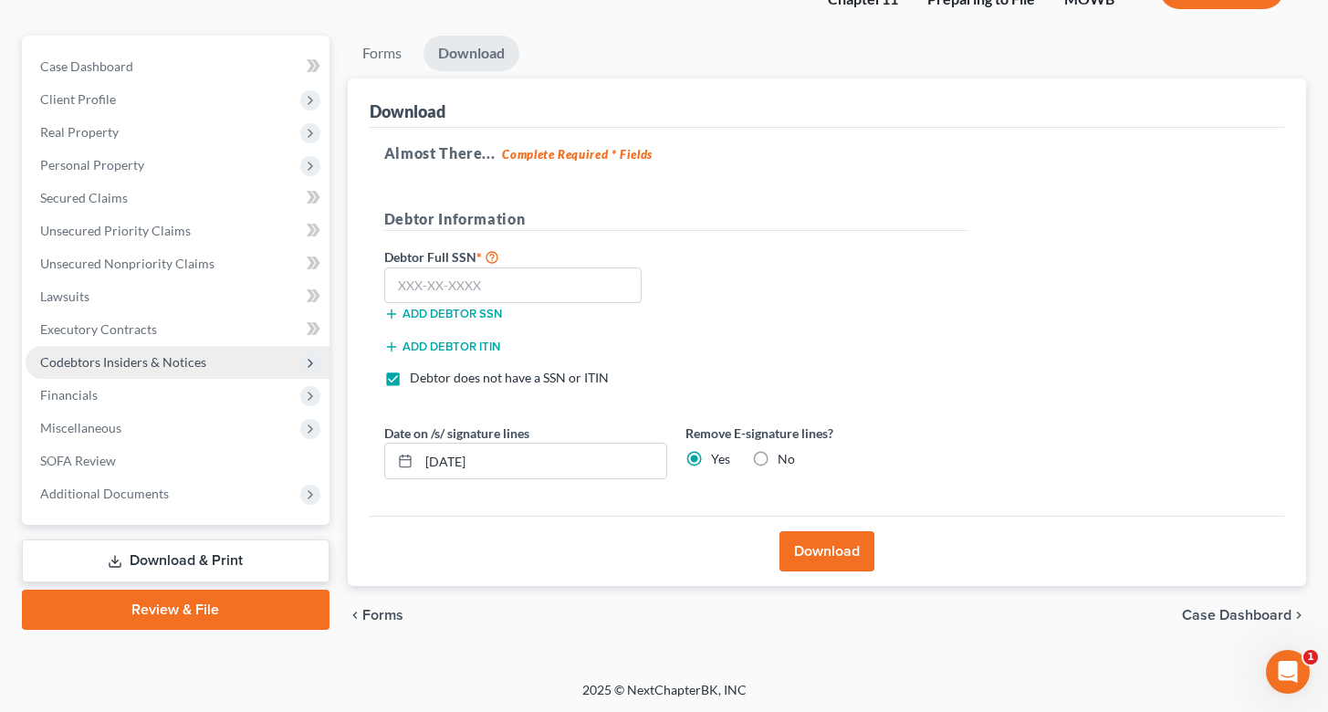
click at [133, 374] on span "Codebtors Insiders & Notices" at bounding box center [178, 362] width 304 height 33
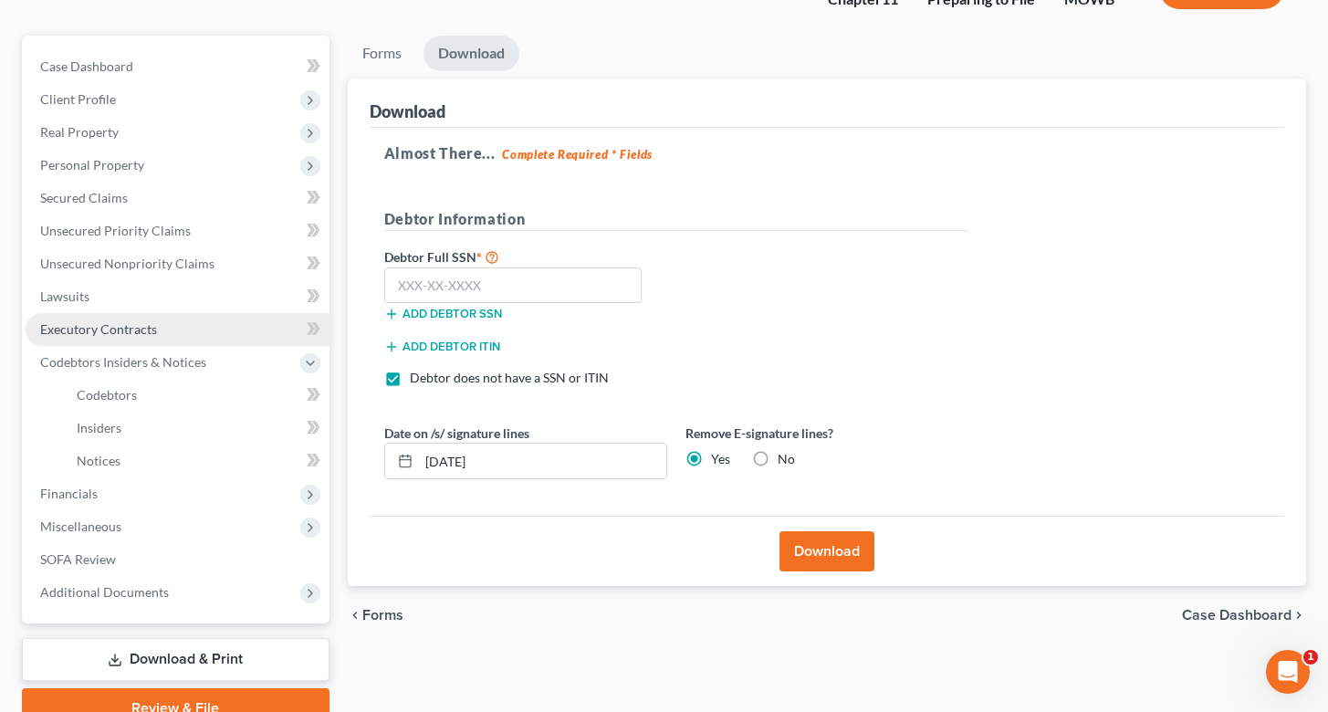
click at [106, 426] on span "Insiders" at bounding box center [99, 428] width 45 height 16
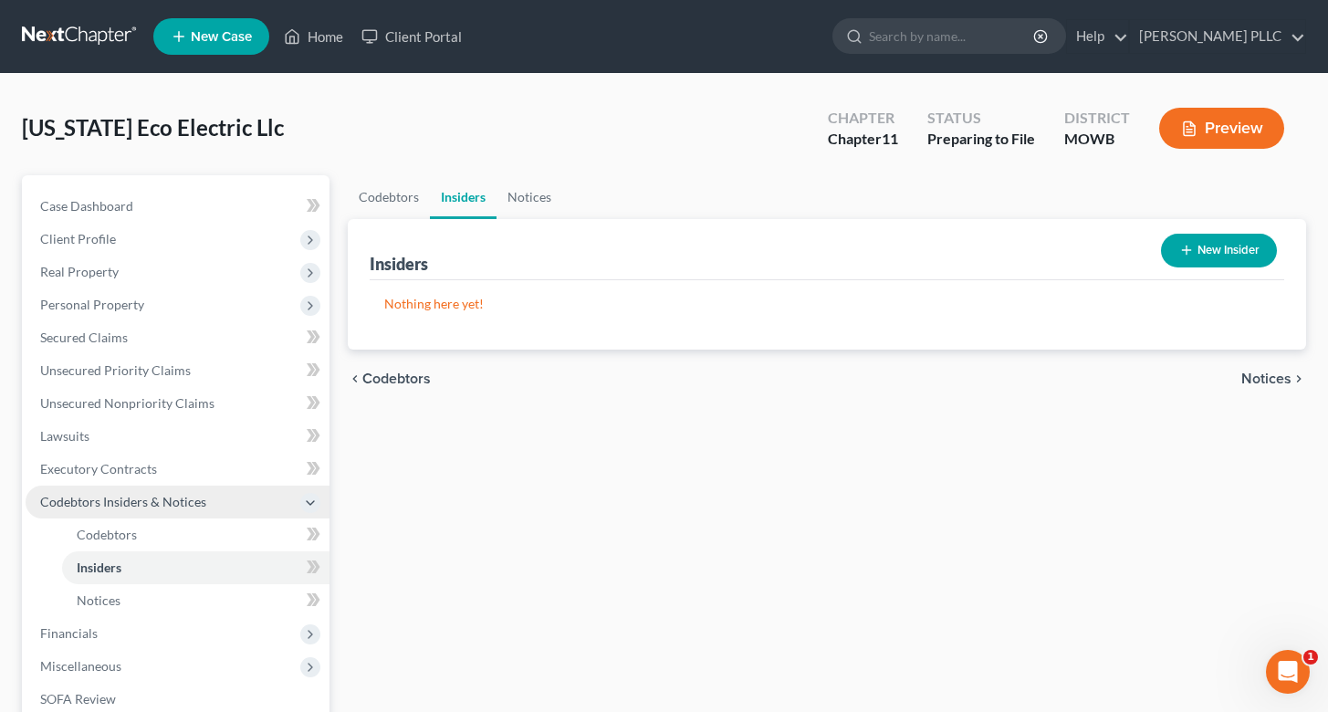
click at [78, 509] on span "Codebtors Insiders & Notices" at bounding box center [178, 502] width 304 height 33
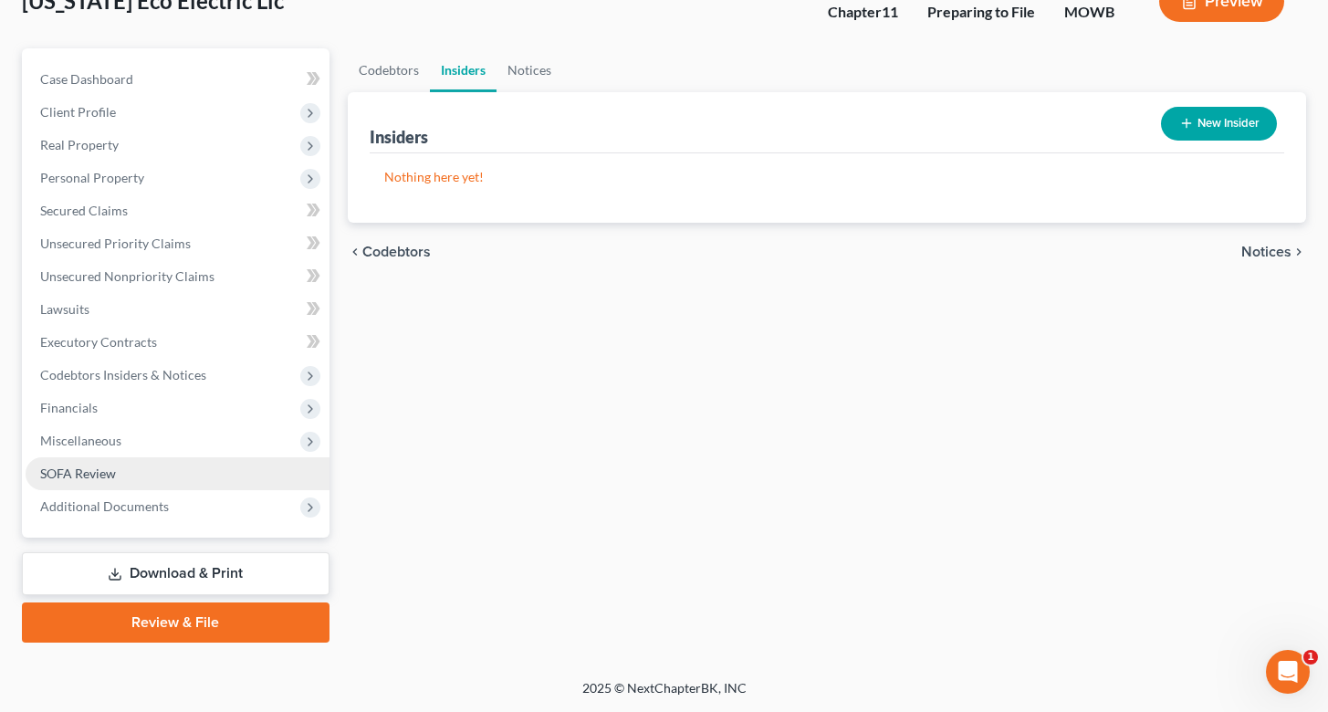
click at [71, 470] on span "SOFA Review" at bounding box center [78, 473] width 76 height 16
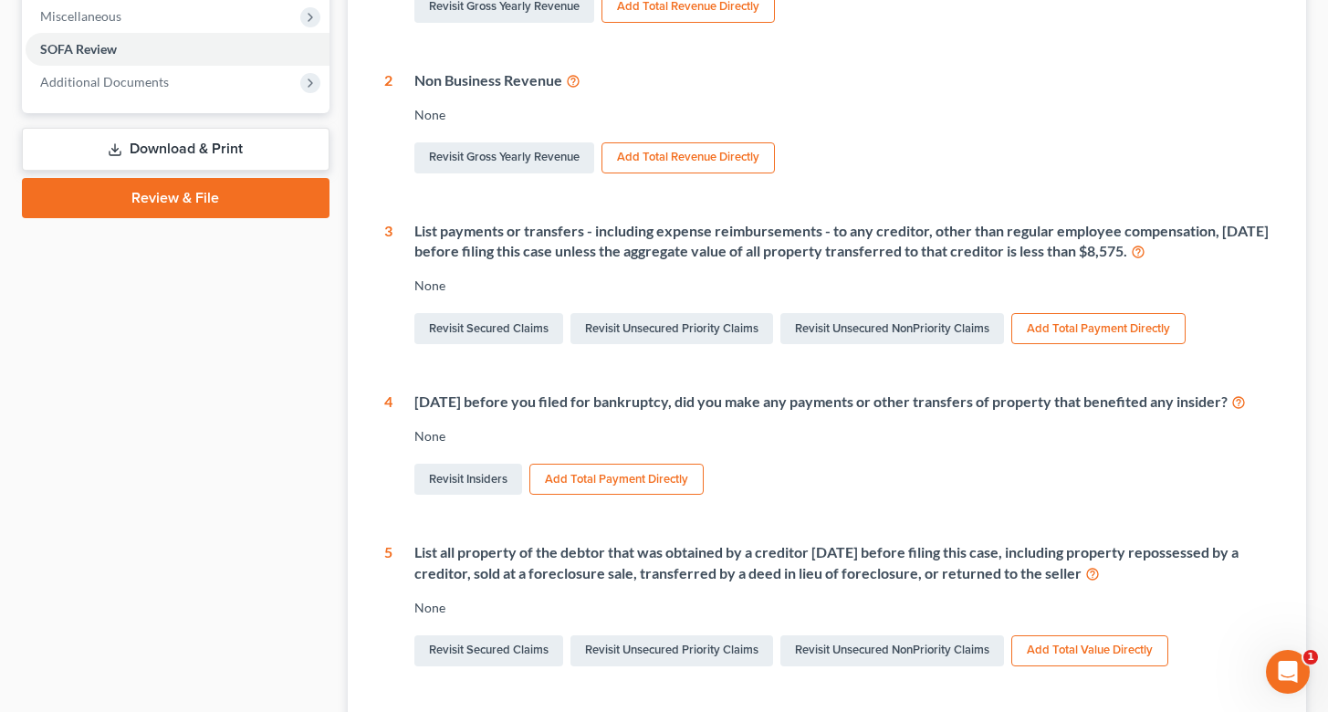
scroll to position [553, 0]
click at [702, 361] on div "1 Gross revenue from business Start Date End Date Operating a Business Other So…" at bounding box center [826, 230] width 885 height 876
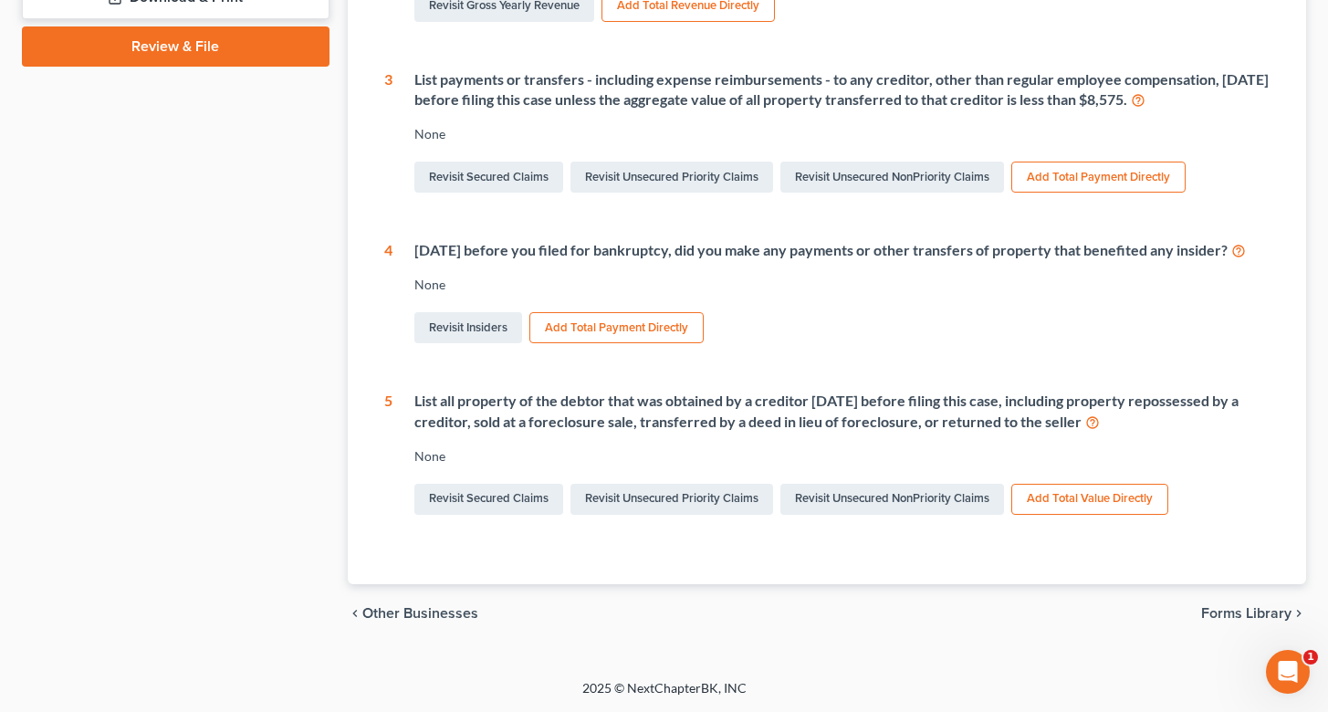
scroll to position [717, 0]
click at [464, 325] on link "Revisit Insiders" at bounding box center [468, 327] width 108 height 31
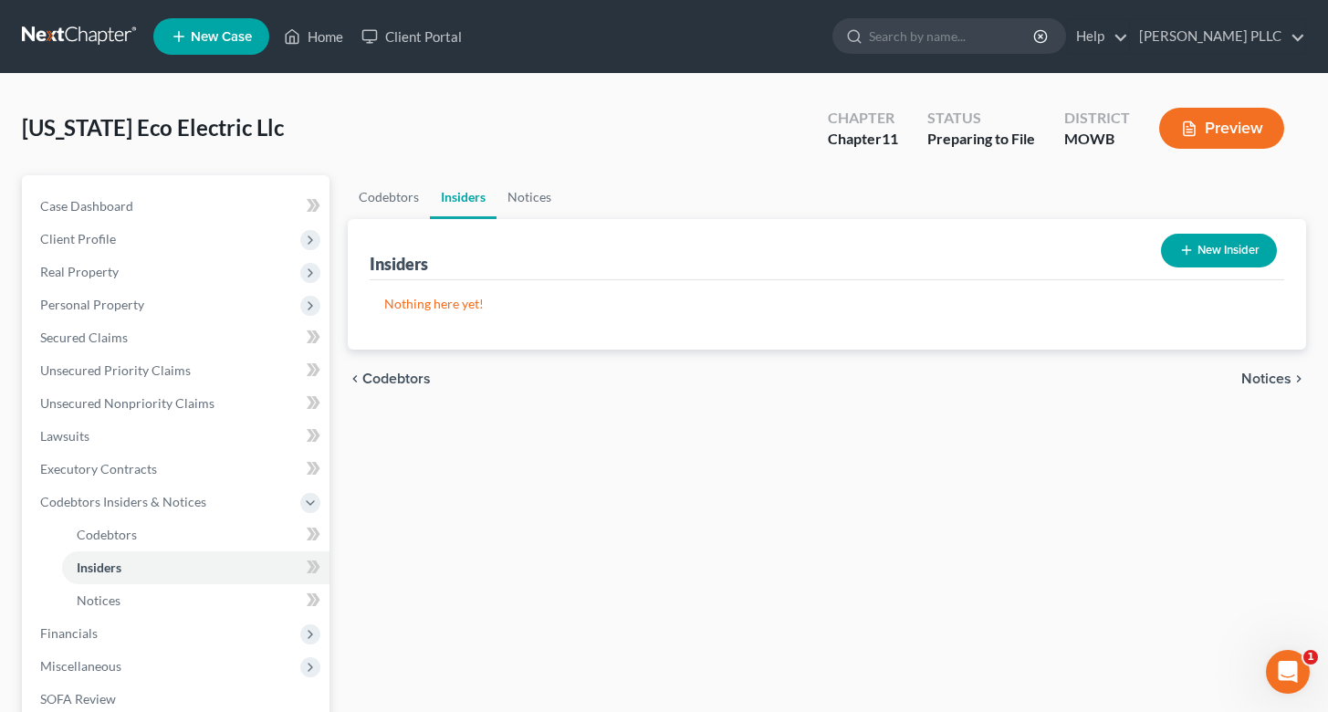
click at [1200, 252] on button "New Insider" at bounding box center [1219, 251] width 116 height 34
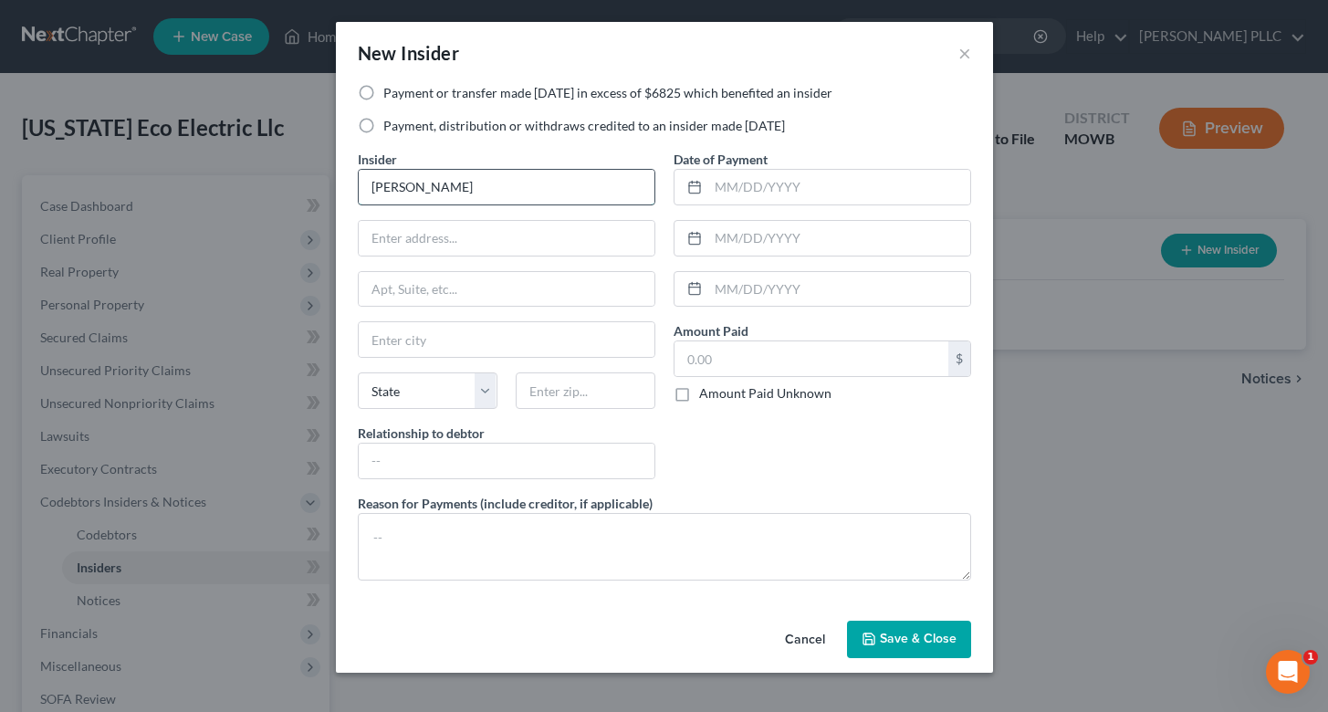
type input "Kedir Felix"
click at [724, 362] on input "text" at bounding box center [811, 358] width 274 height 35
click at [383, 123] on label "Payment, distribution or withdraws credited to an insider made within 1 year" at bounding box center [584, 126] width 402 height 18
click at [391, 123] on input "Payment, distribution or withdraws credited to an insider made within 1 year" at bounding box center [397, 123] width 12 height 12
radio input "true"
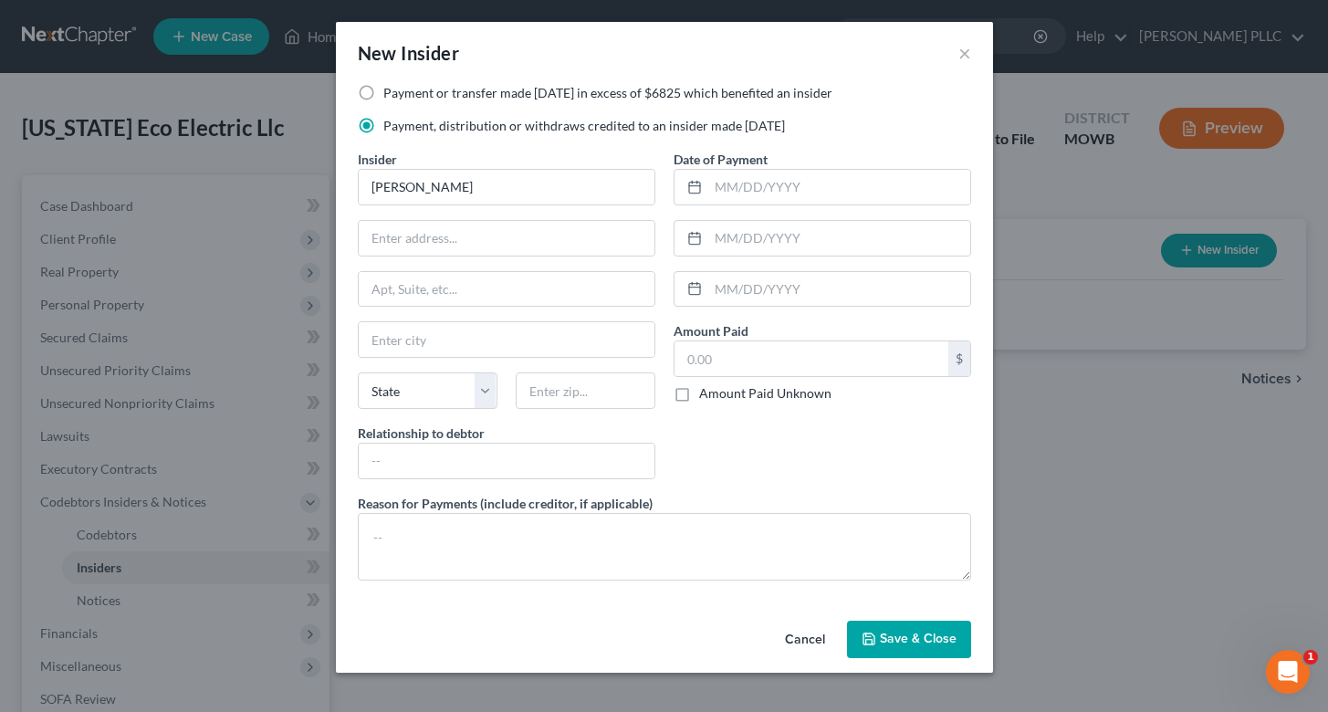
click at [383, 92] on label "Payment or transfer made within 1 year in excess of $6825 which benefited an in…" at bounding box center [607, 93] width 449 height 18
click at [391, 92] on input "Payment or transfer made within 1 year in excess of $6825 which benefited an in…" at bounding box center [397, 90] width 12 height 12
radio input "true"
click at [744, 193] on input "text" at bounding box center [839, 187] width 262 height 35
type input "Various"
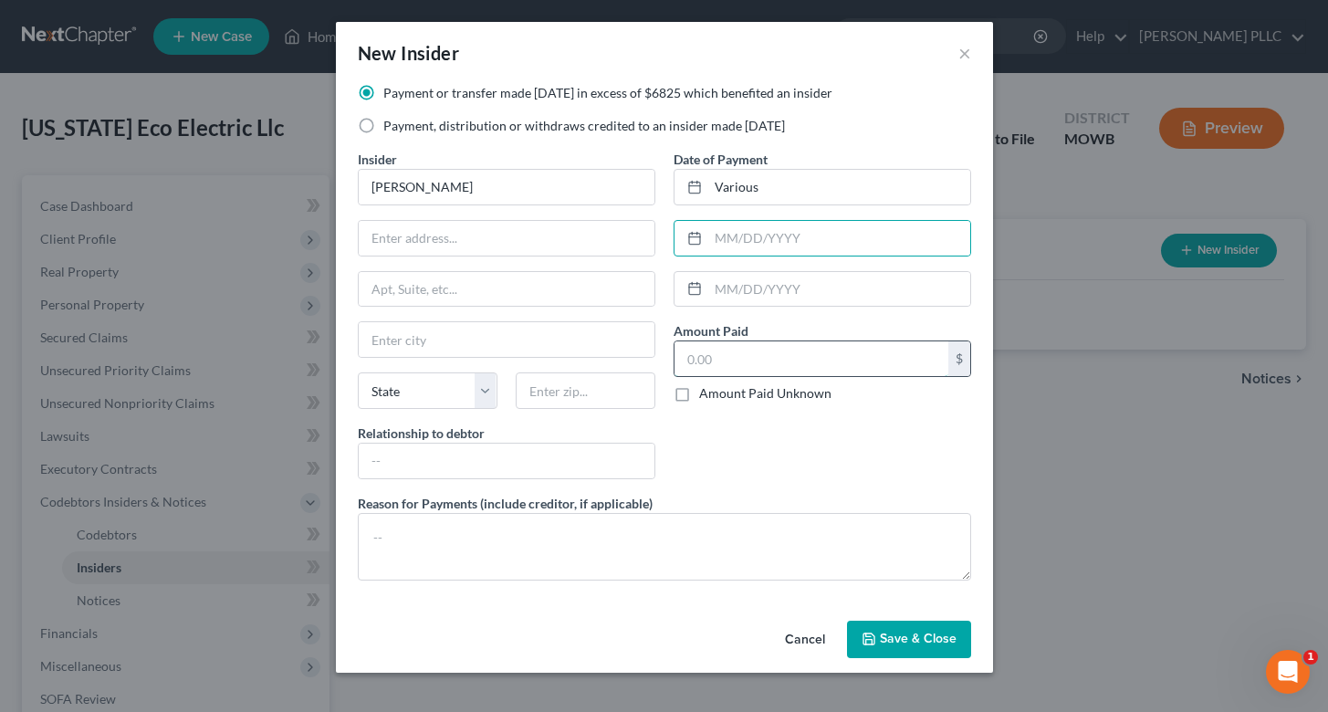
click at [743, 358] on input "text" at bounding box center [811, 358] width 274 height 35
type input "80,000"
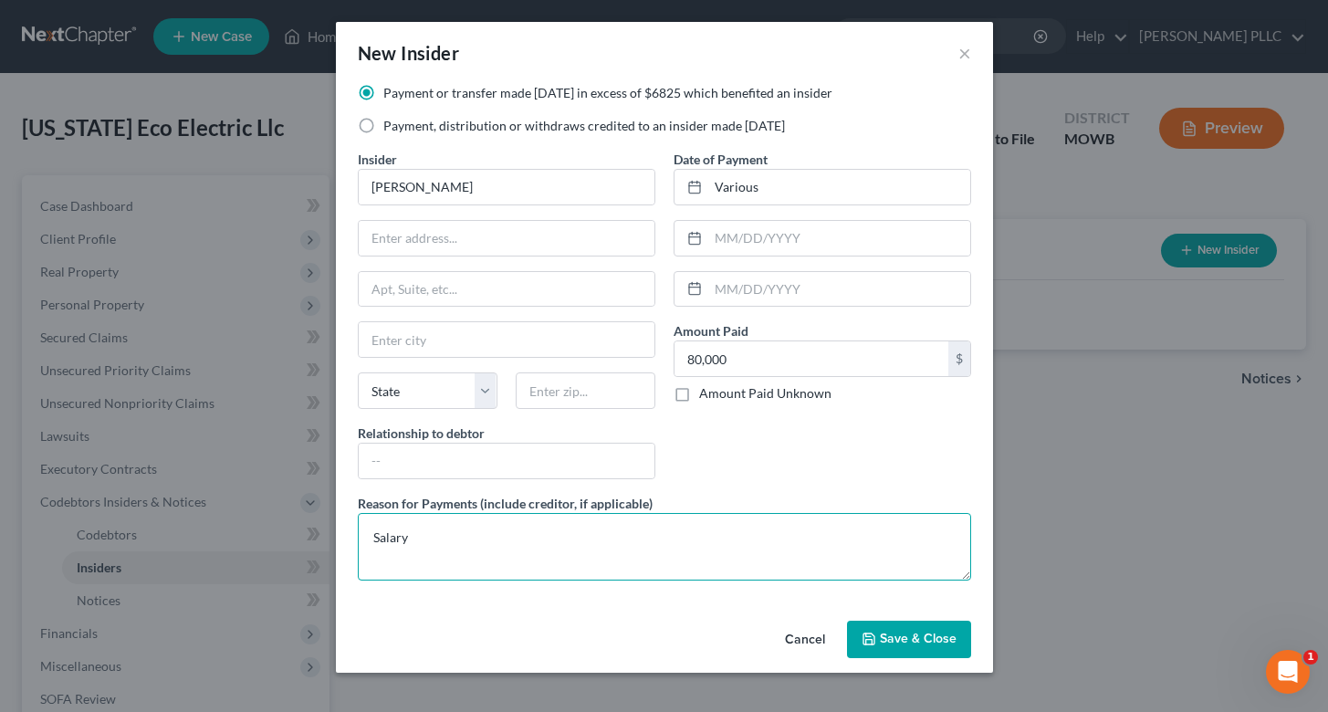
type textarea "Salary"
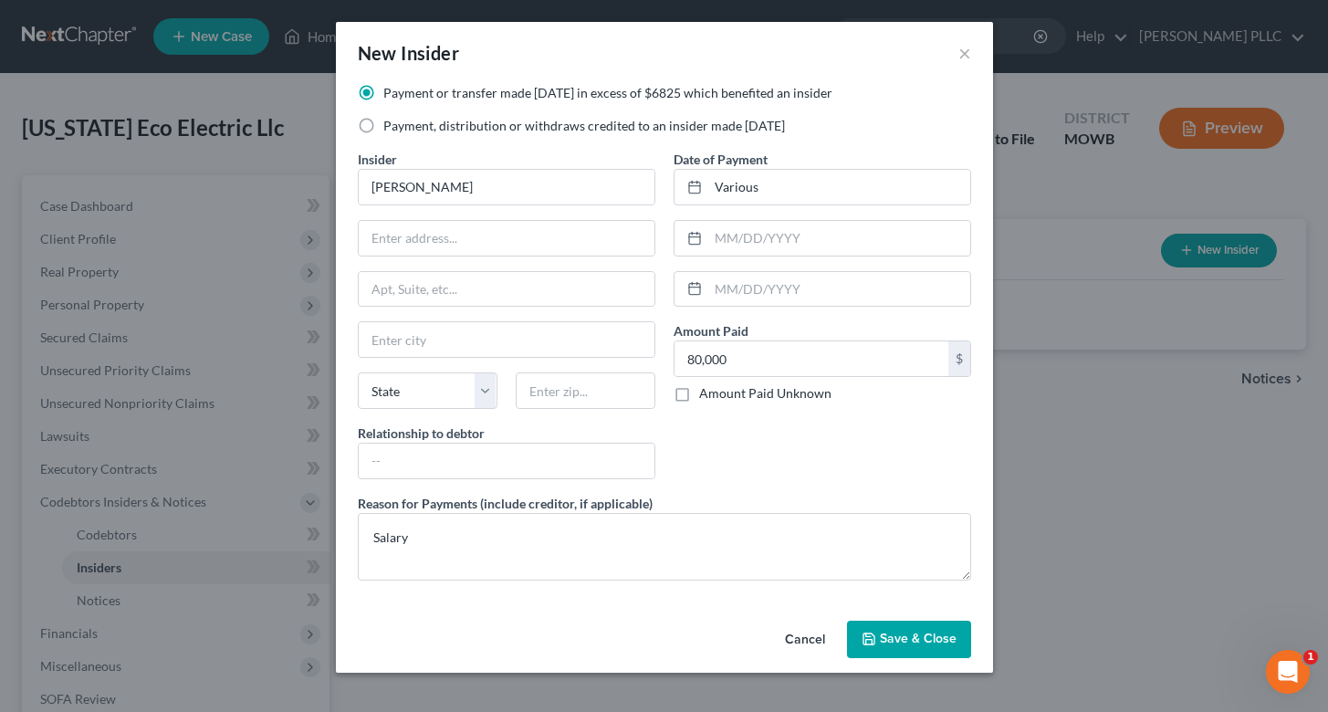
click at [881, 643] on span "Save & Close" at bounding box center [918, 640] width 77 height 16
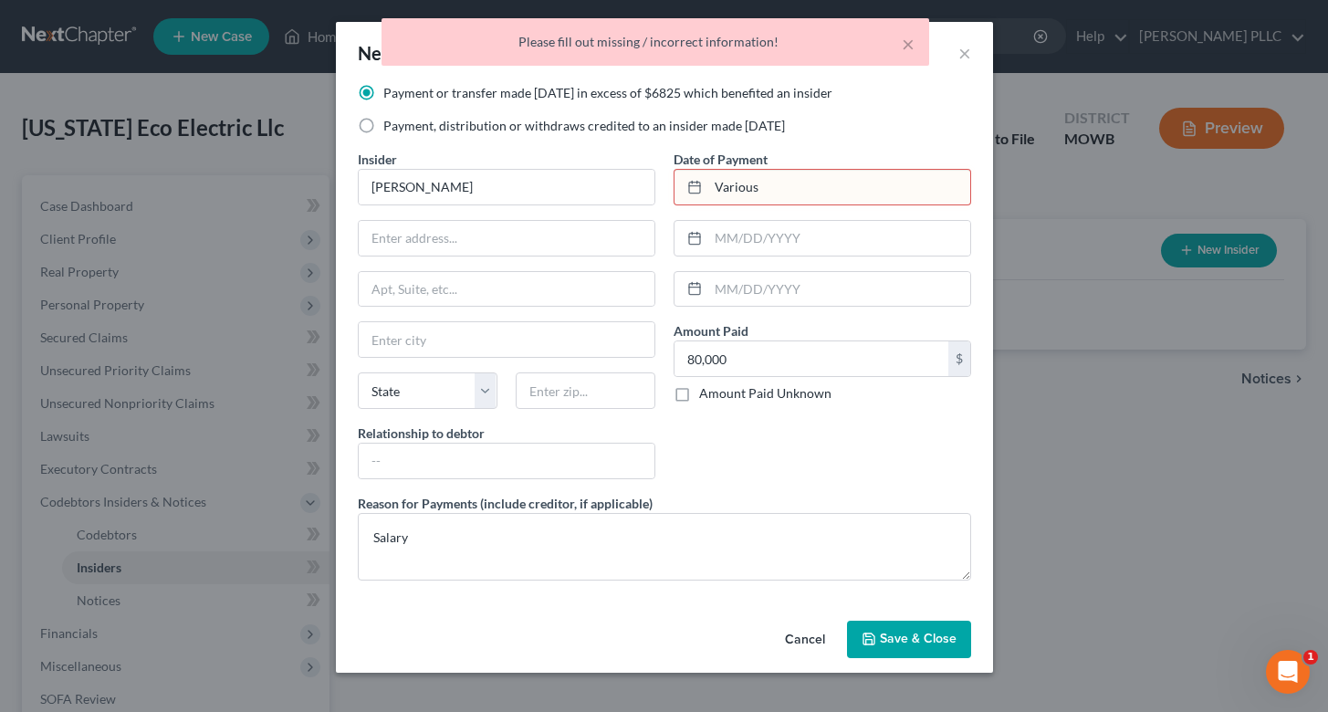
click at [776, 181] on input "Various" at bounding box center [839, 187] width 262 height 35
click at [776, 182] on input "Various" at bounding box center [839, 187] width 262 height 35
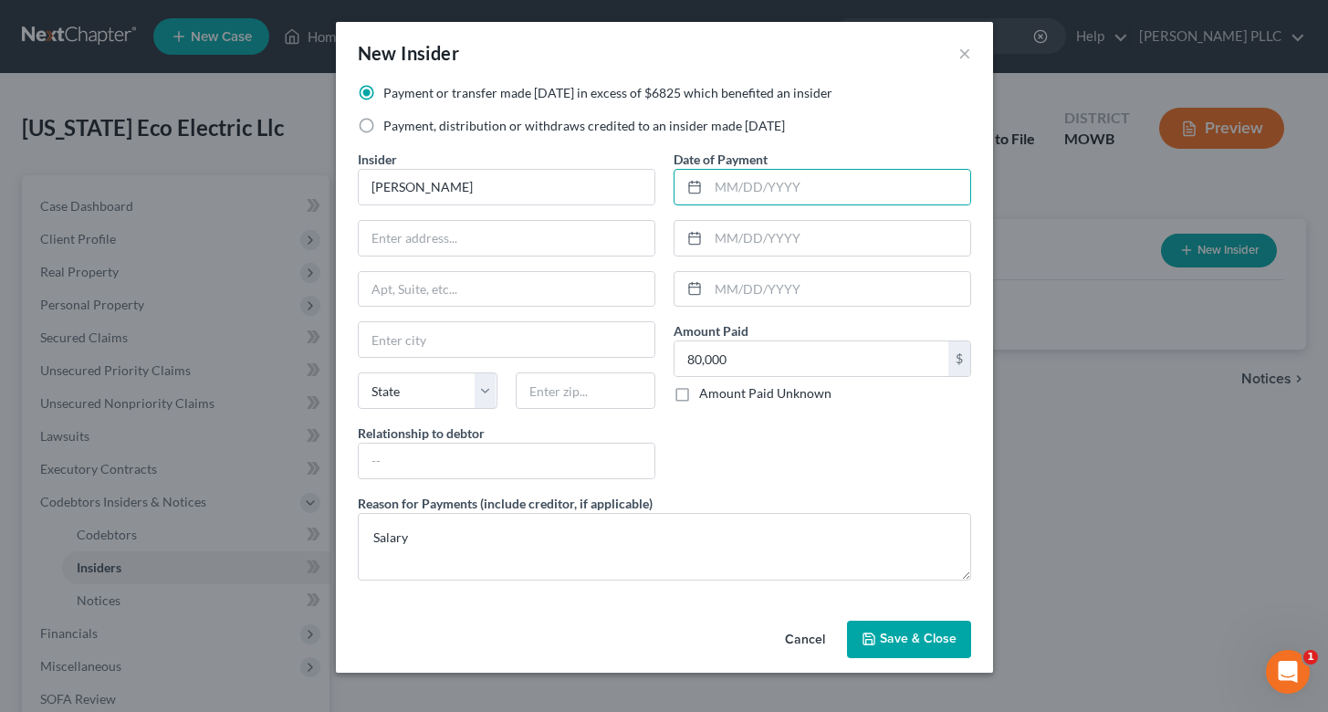
click at [890, 644] on span "Save & Close" at bounding box center [918, 640] width 77 height 16
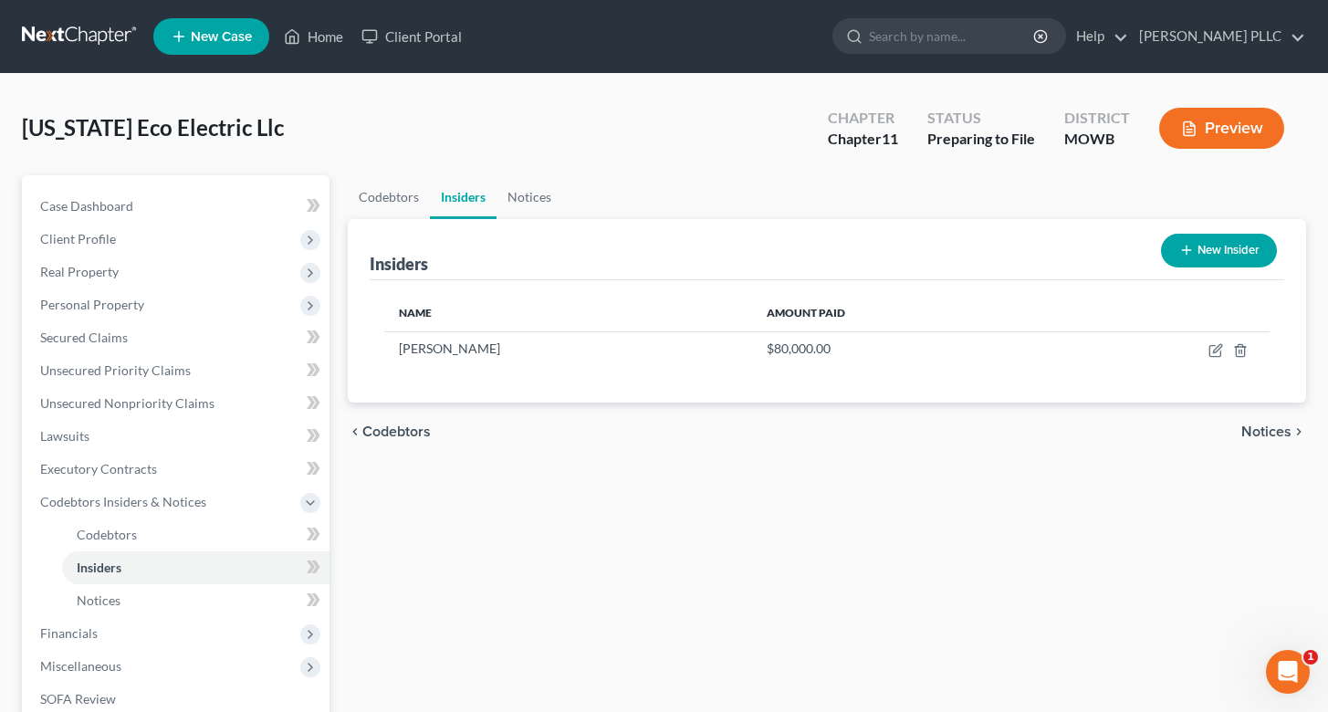
click at [1213, 248] on button "New Insider" at bounding box center [1219, 251] width 116 height 34
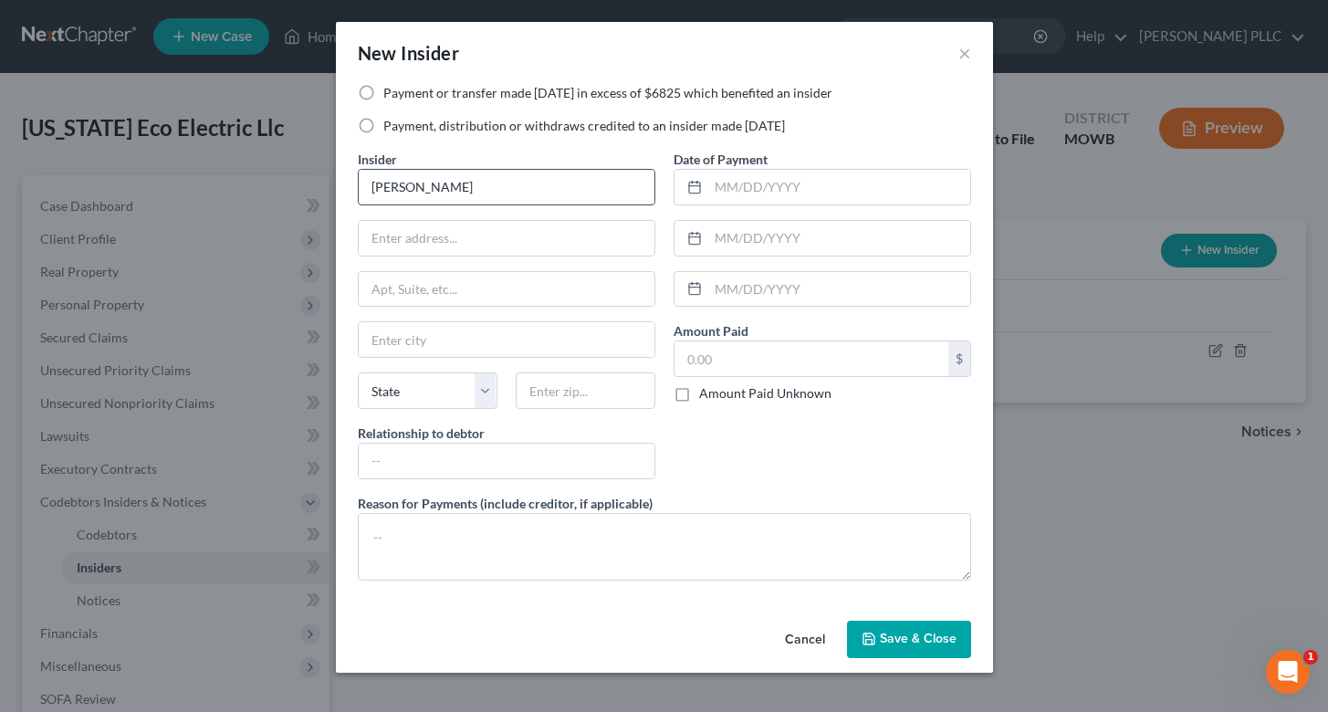
type input "Jazmin Felix"
click at [723, 363] on input "text" at bounding box center [811, 358] width 274 height 35
type input "80,000"
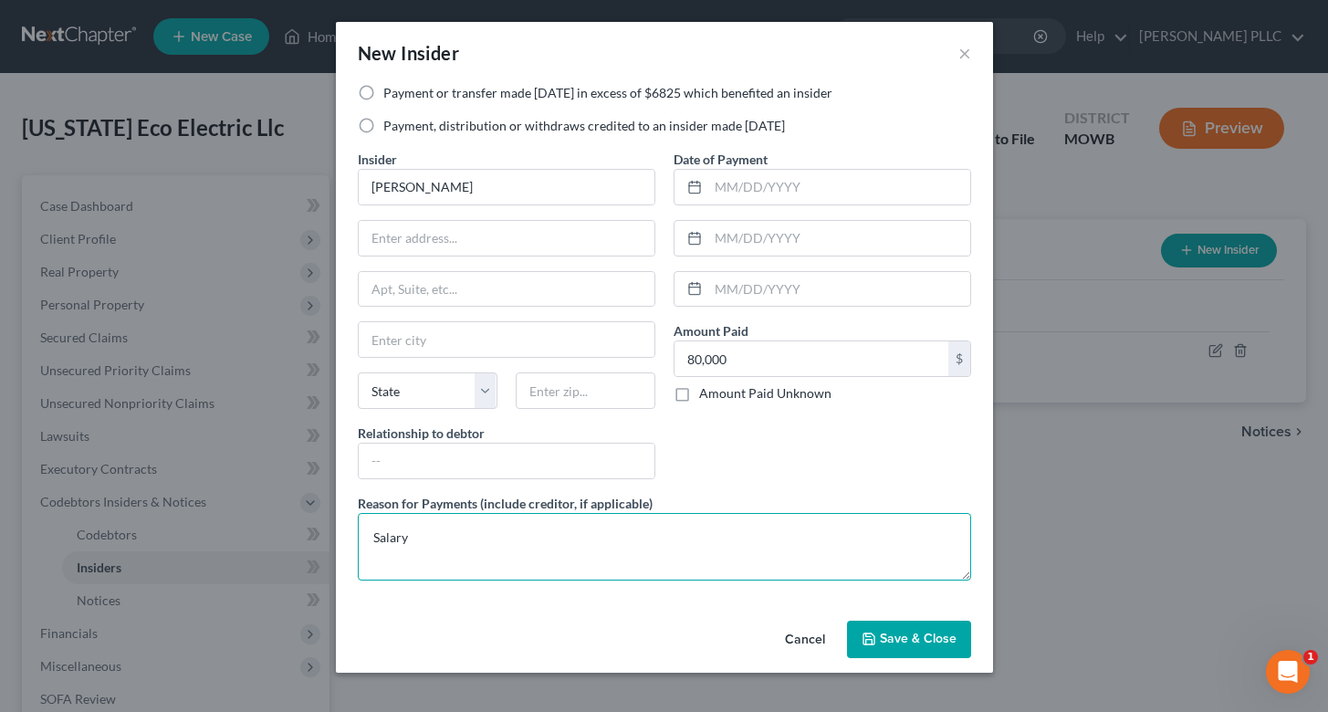
type textarea "Salary"
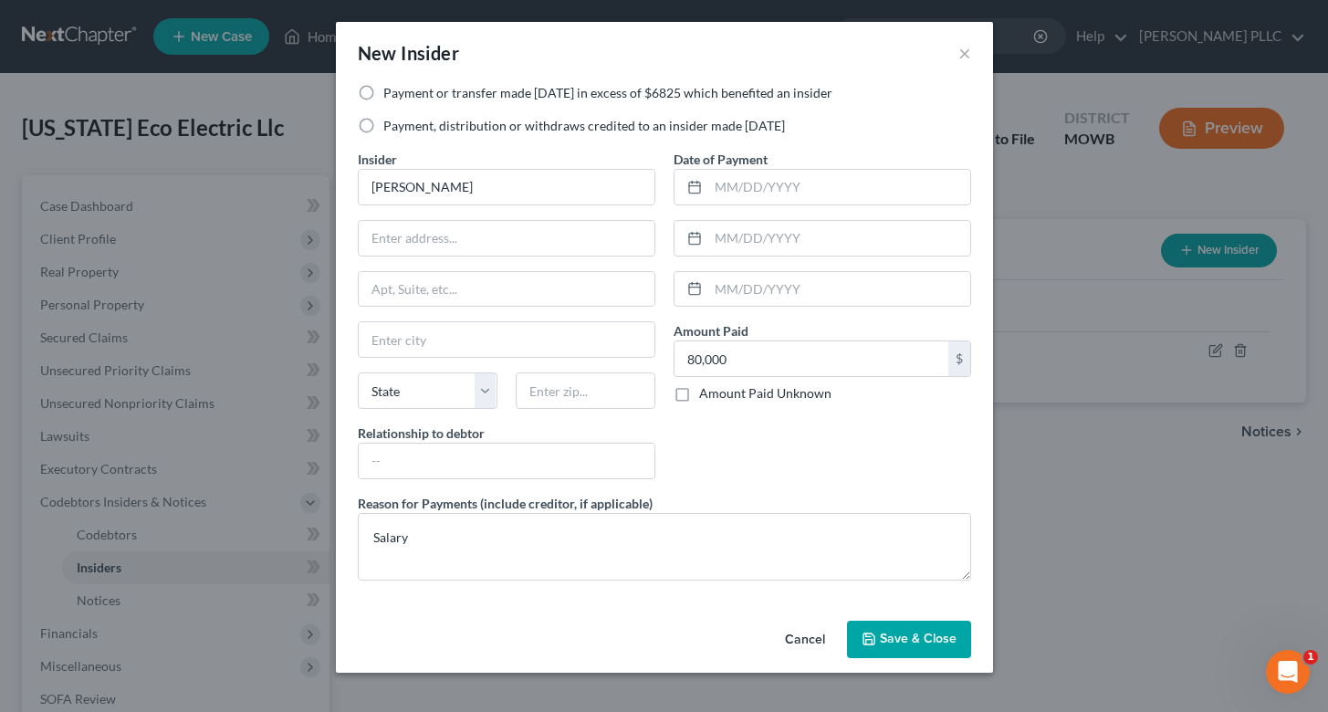
click at [917, 639] on span "Save & Close" at bounding box center [918, 640] width 77 height 16
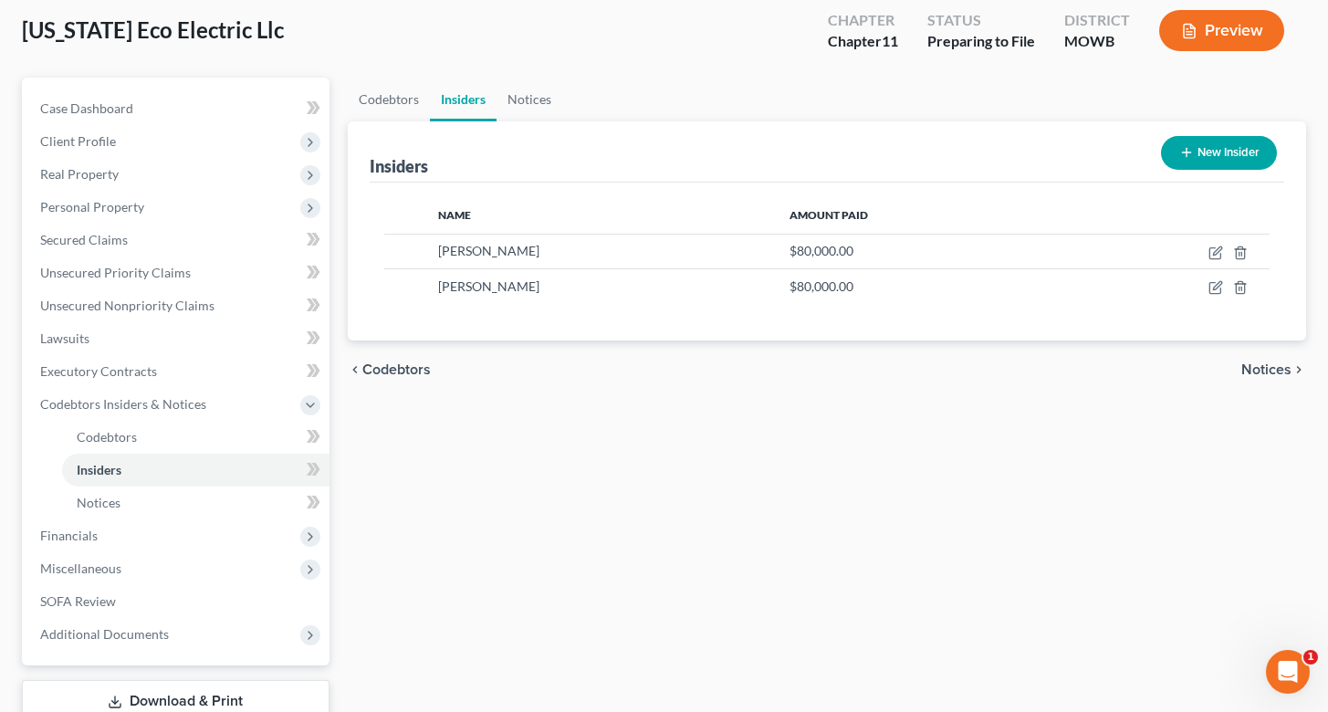
scroll to position [115, 0]
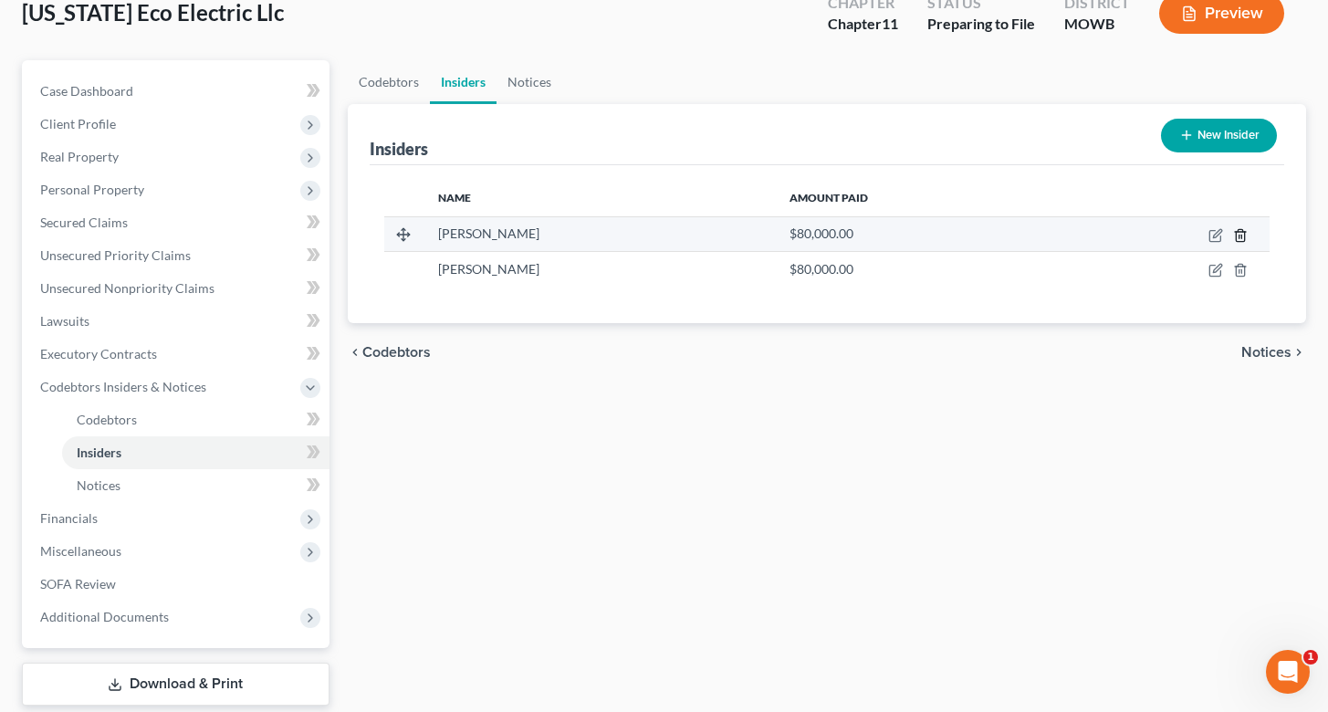
click at [1242, 234] on icon "button" at bounding box center [1240, 235] width 15 height 15
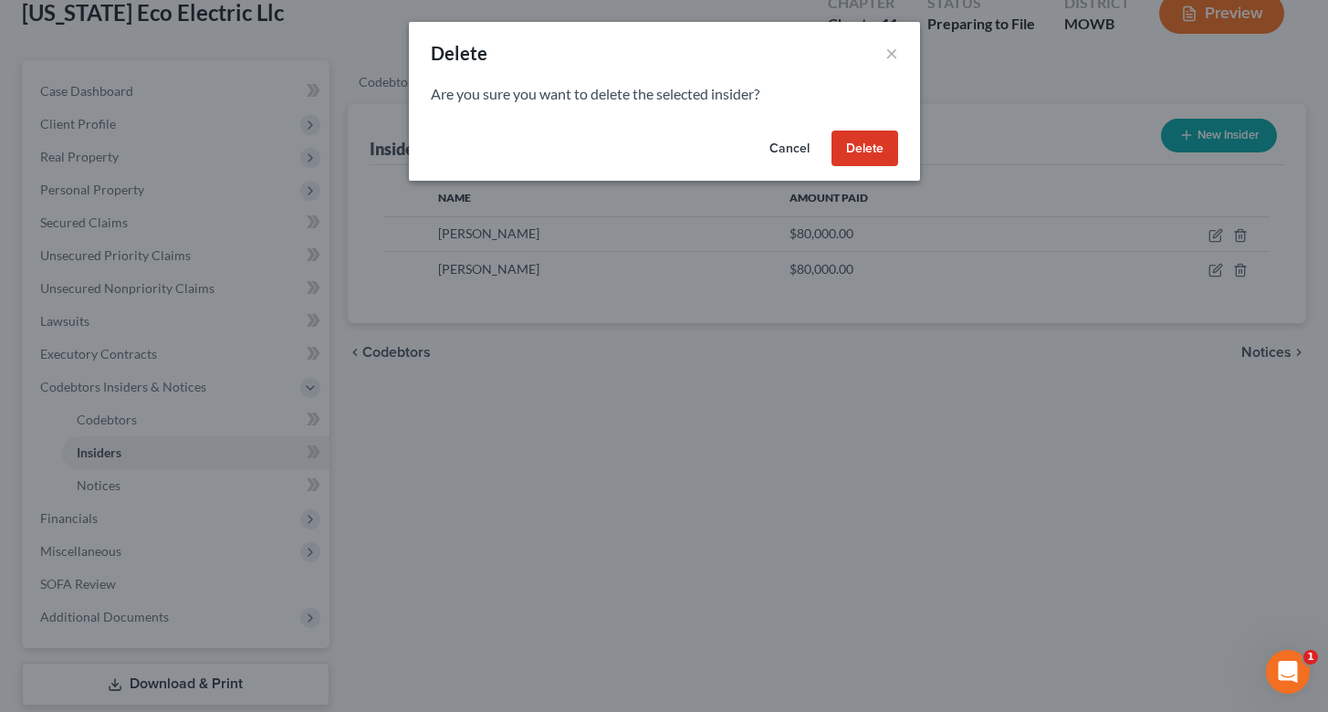
click at [872, 144] on button "Delete" at bounding box center [864, 149] width 67 height 37
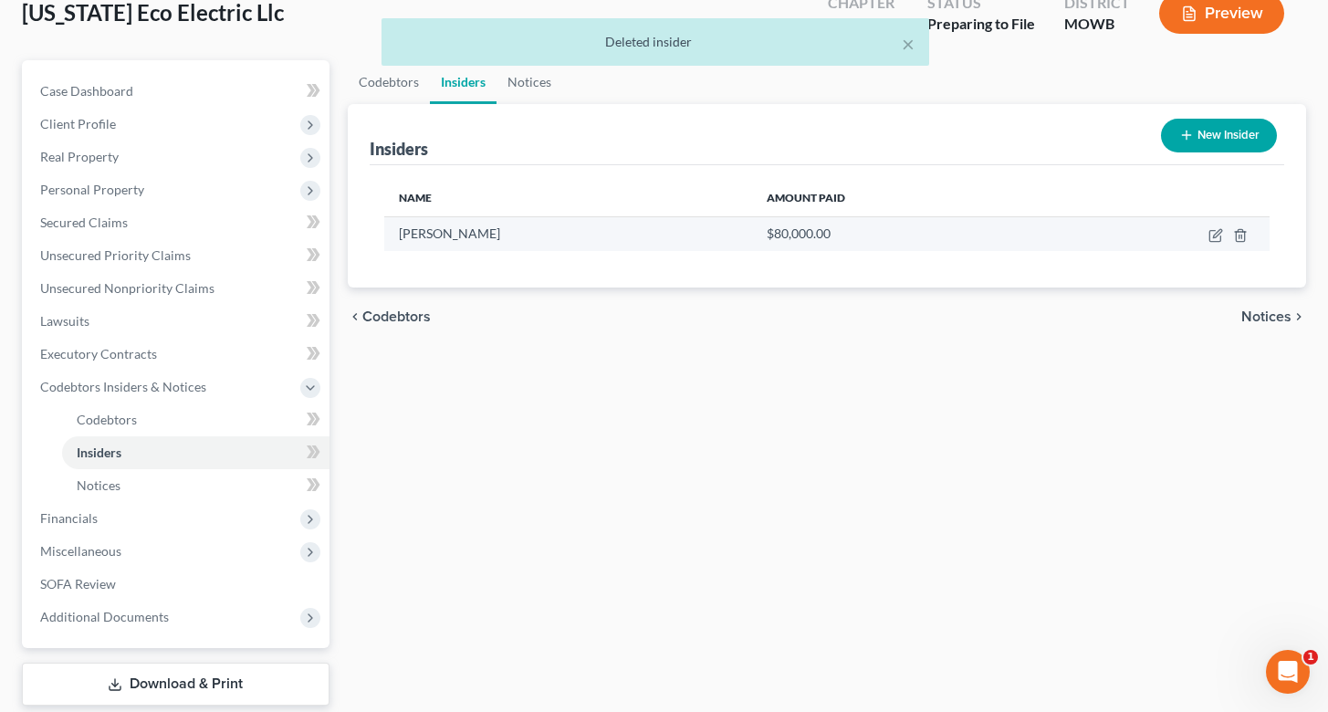
click at [1249, 233] on td at bounding box center [1163, 233] width 214 height 35
click at [1242, 235] on icon "button" at bounding box center [1240, 235] width 15 height 15
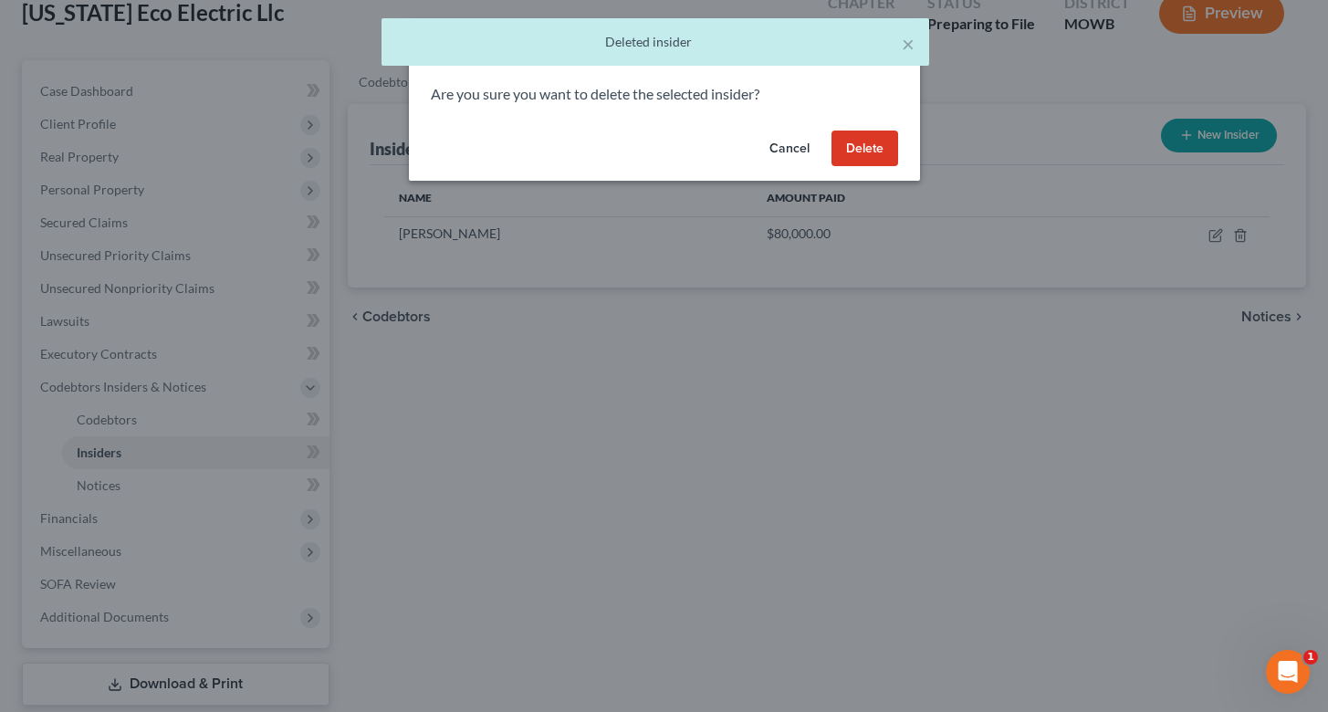
click at [856, 151] on button "Delete" at bounding box center [864, 149] width 67 height 37
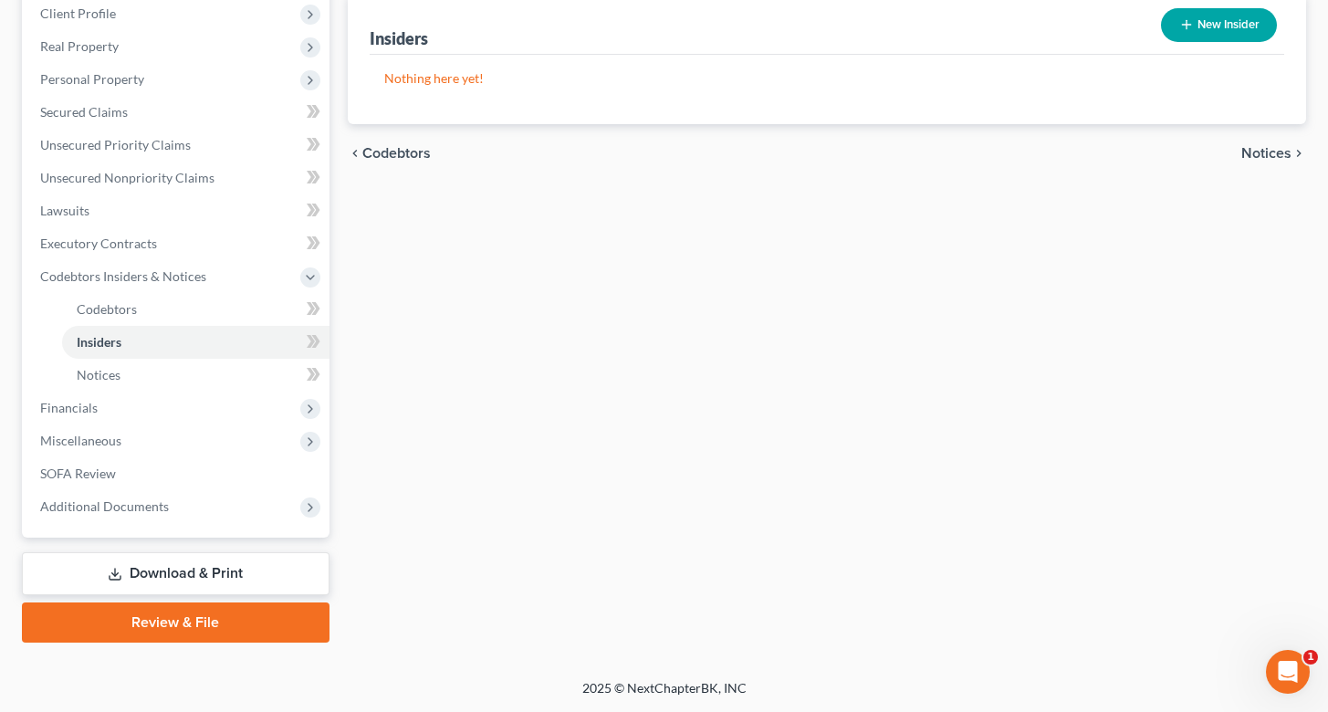
scroll to position [225, 0]
click at [266, 580] on link "Download & Print" at bounding box center [176, 573] width 308 height 43
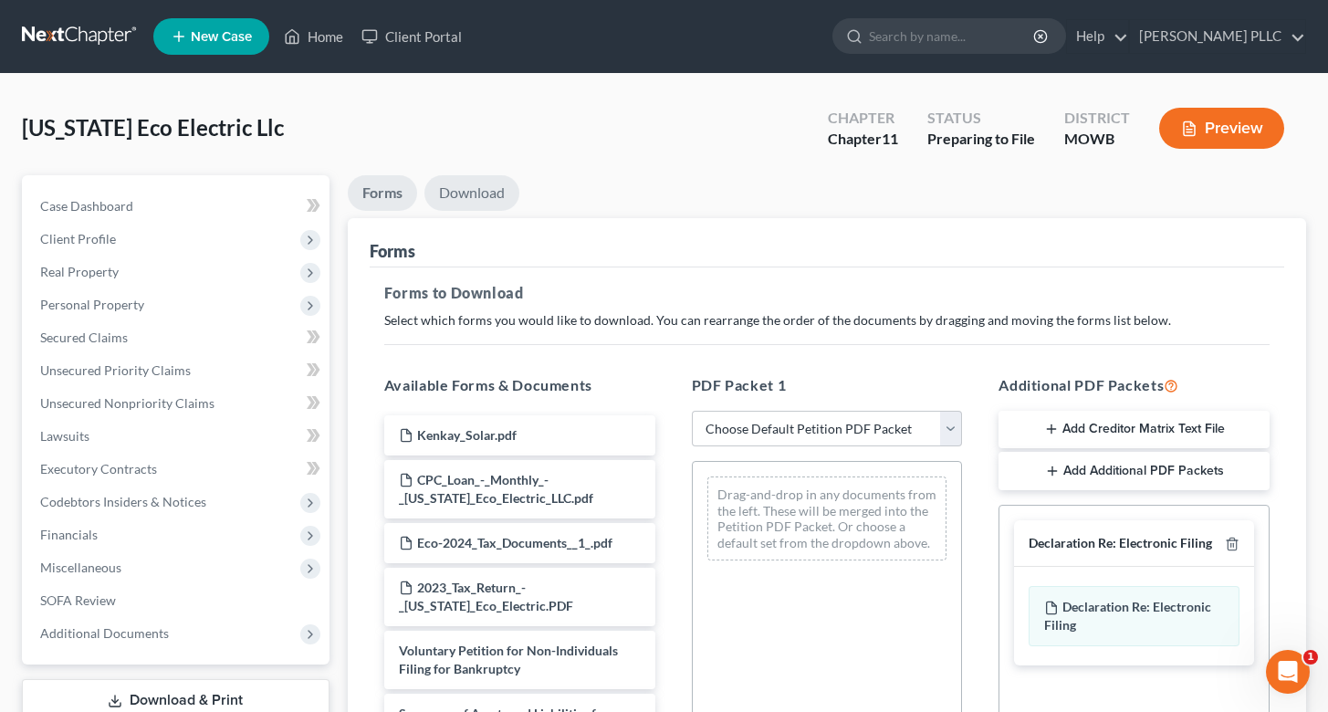
click at [470, 198] on link "Download" at bounding box center [471, 193] width 95 height 36
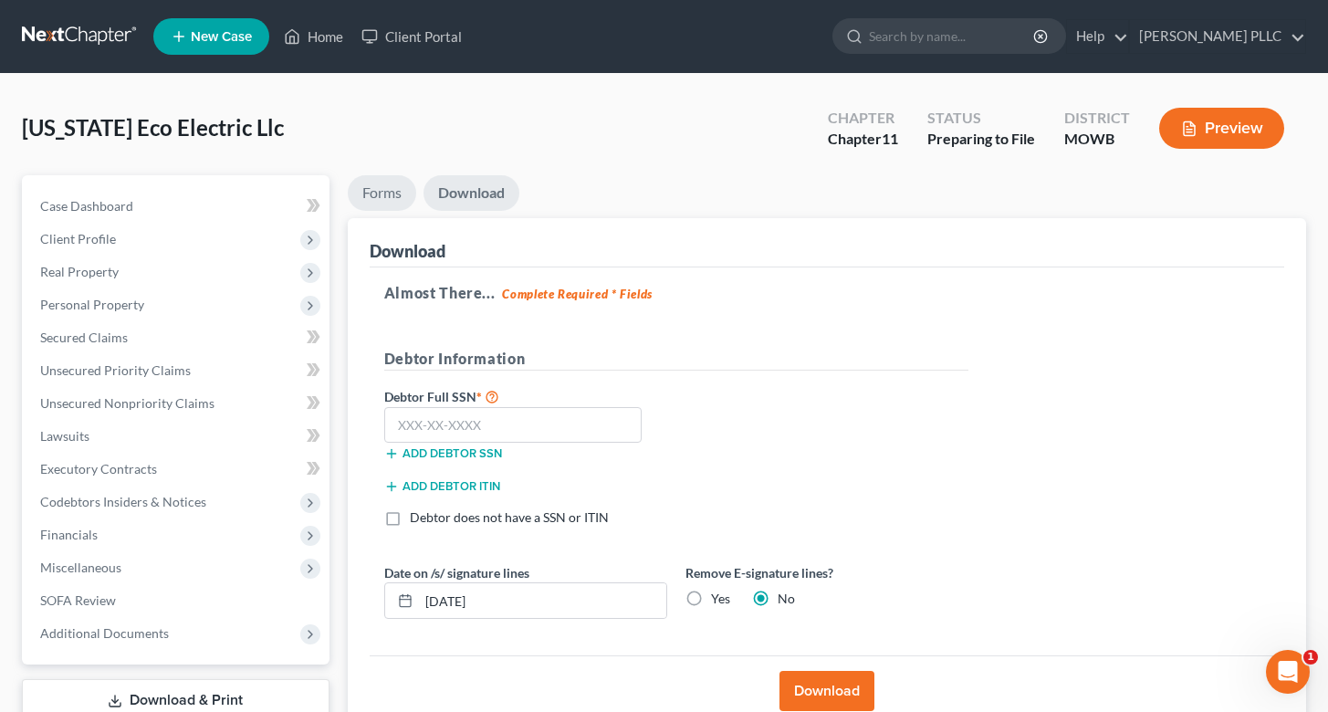
drag, startPoint x: 392, startPoint y: 191, endPoint x: 385, endPoint y: 197, distance: 9.7
click at [392, 191] on link "Forms" at bounding box center [382, 193] width 68 height 36
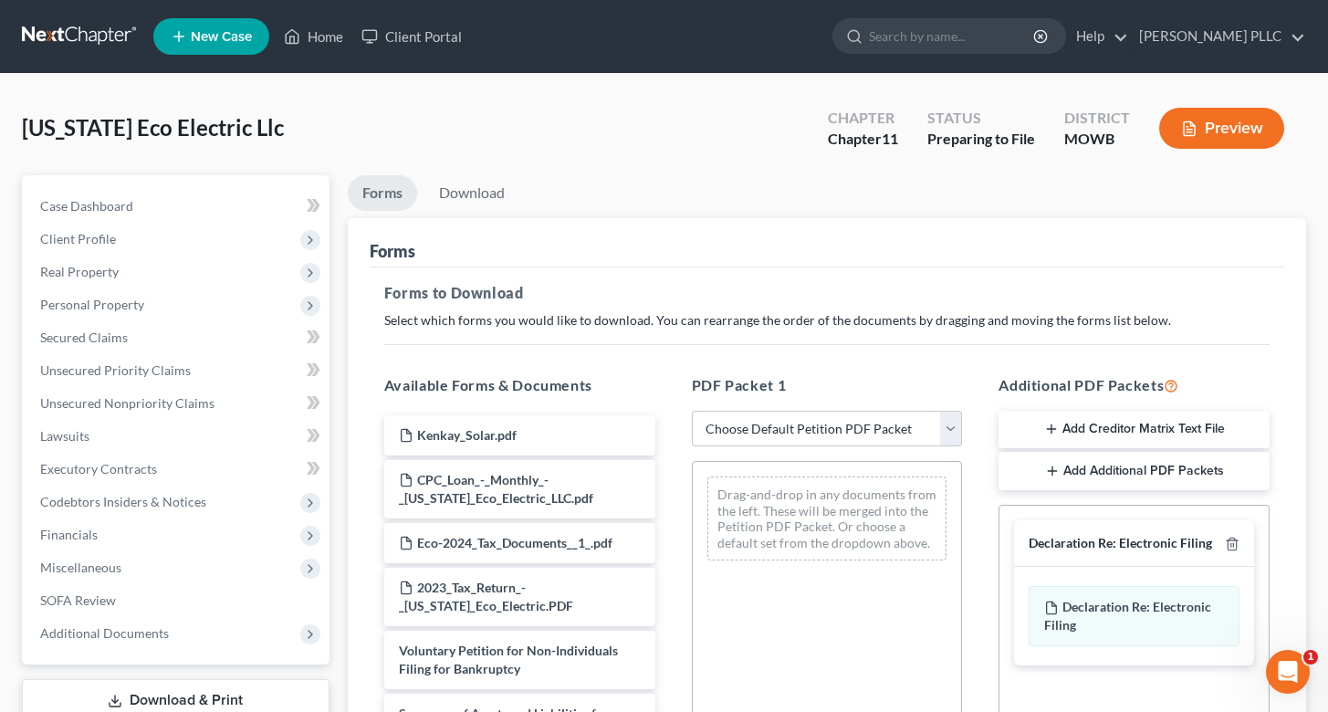
click at [789, 178] on ul "Forms Download" at bounding box center [827, 196] width 958 height 43
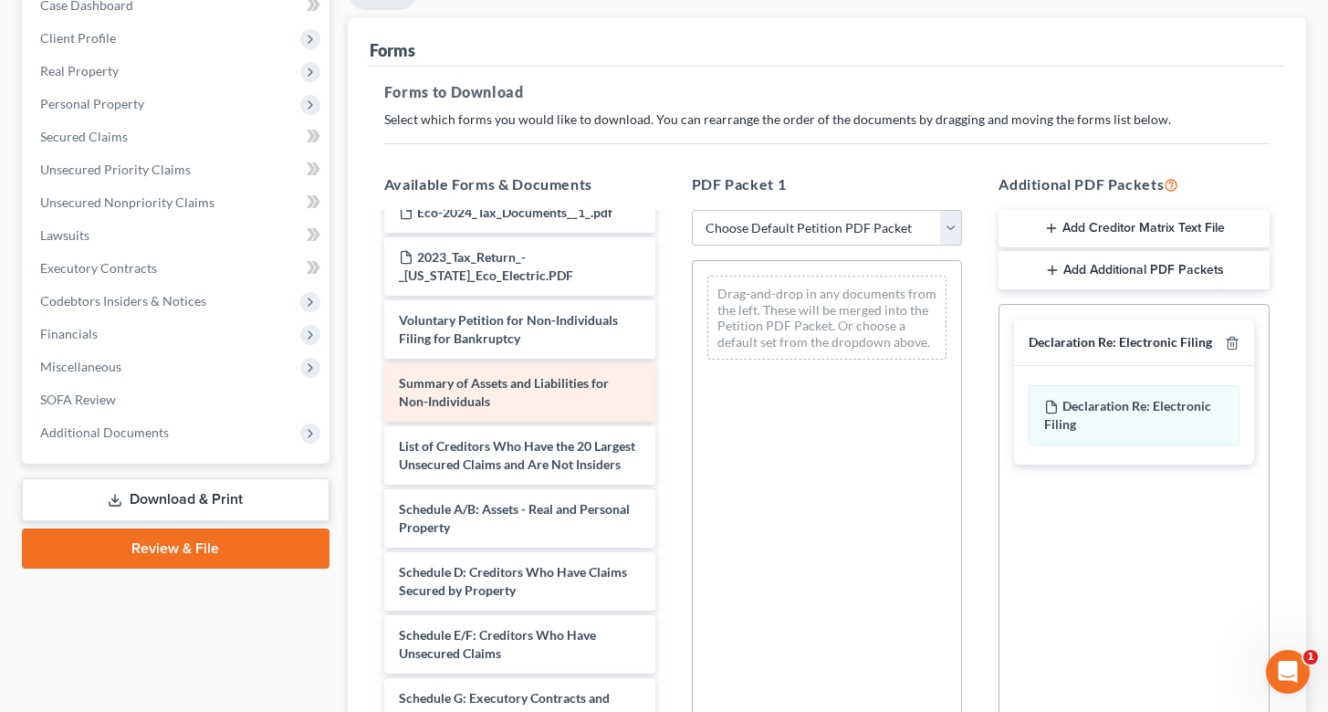
scroll to position [180, 0]
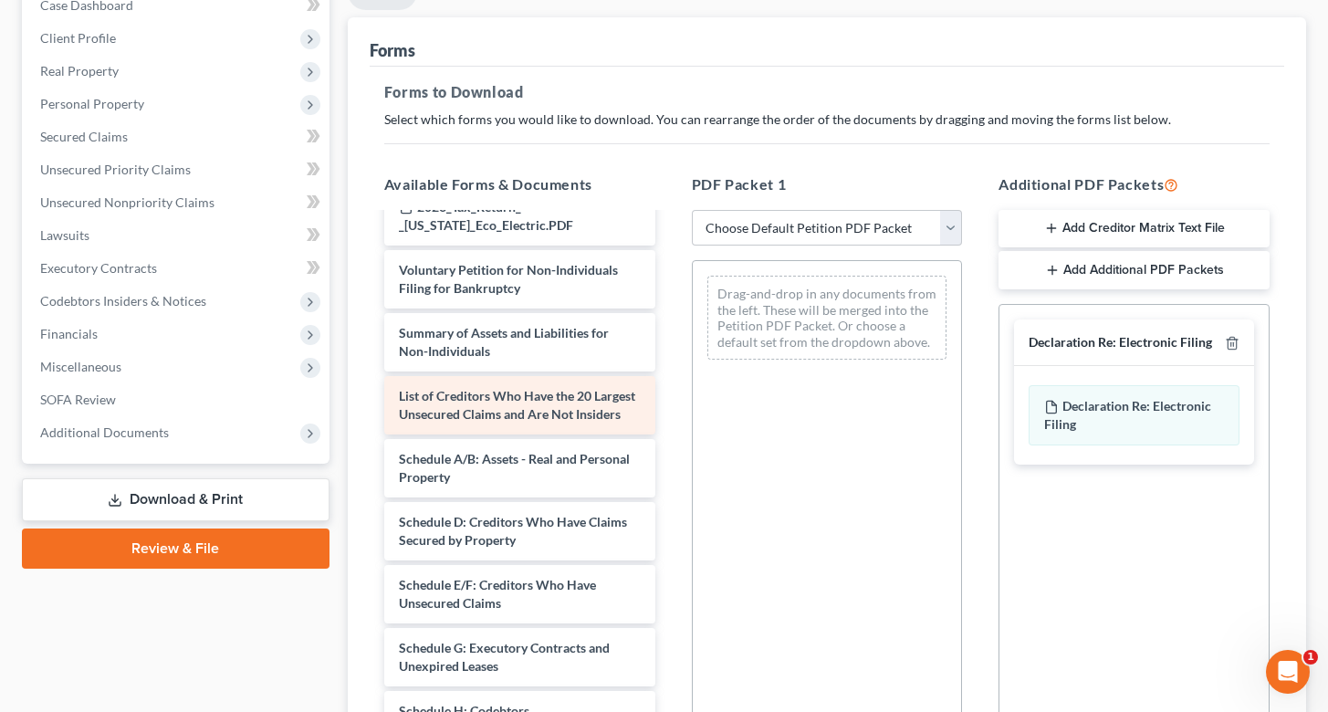
click at [489, 392] on span "List of Creditors Who Have the 20 Largest Unsecured Claims and Are Not Insiders" at bounding box center [517, 405] width 236 height 34
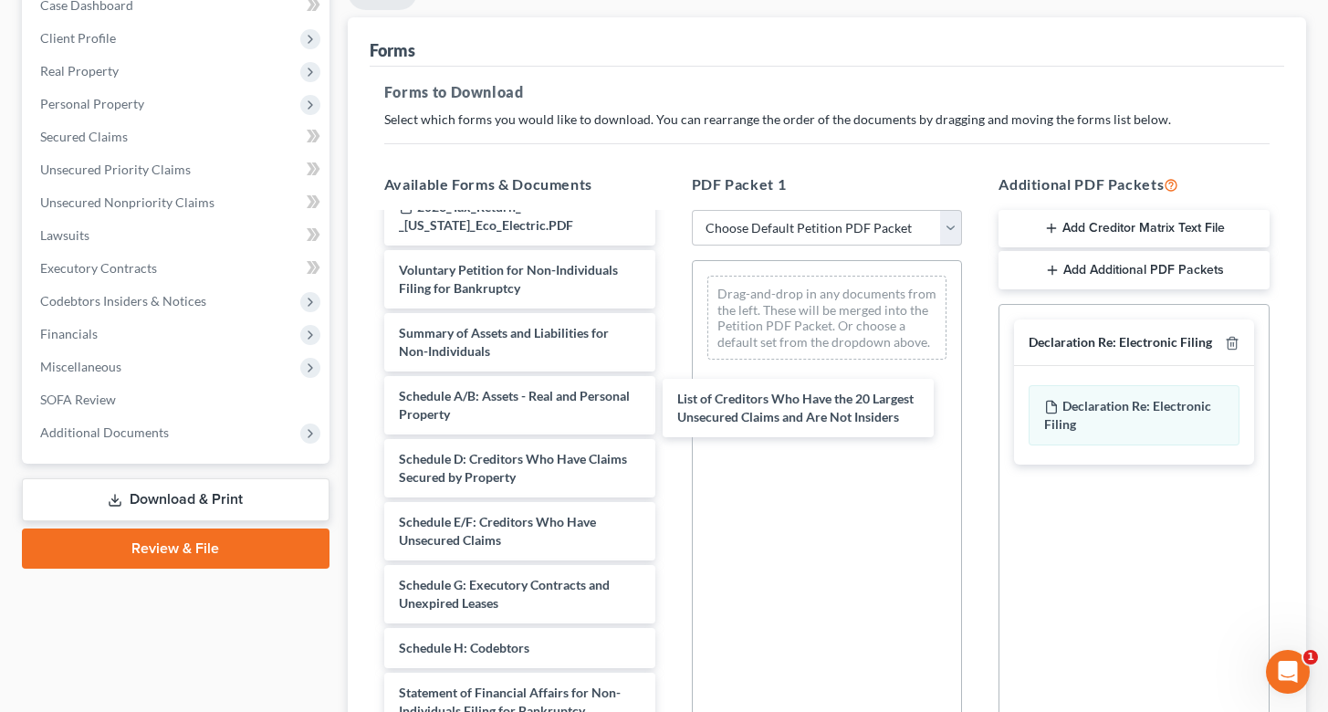
drag, startPoint x: 480, startPoint y: 401, endPoint x: 772, endPoint y: 387, distance: 292.4
click at [670, 383] on div "List of Creditors Who Have the 20 Largest Unsecured Claims and Are Not Insiders…" at bounding box center [520, 504] width 300 height 938
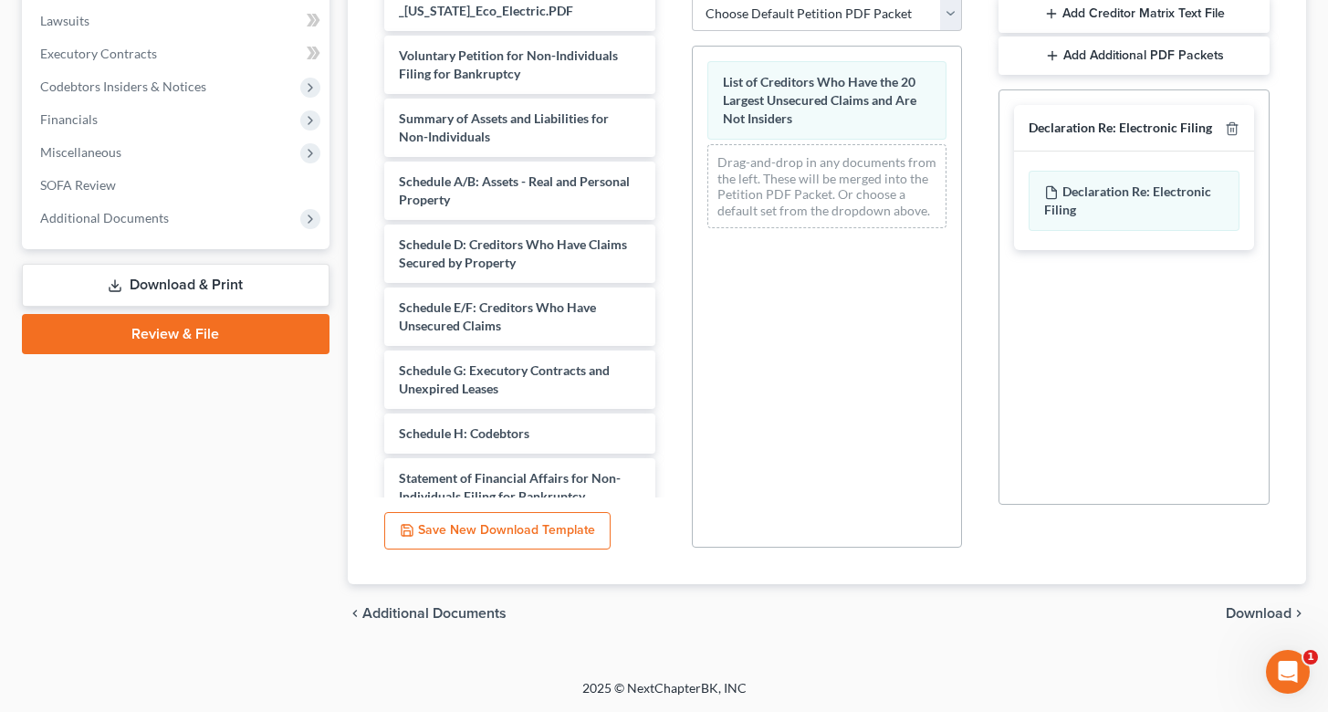
click at [1260, 611] on span "Download" at bounding box center [1259, 613] width 66 height 15
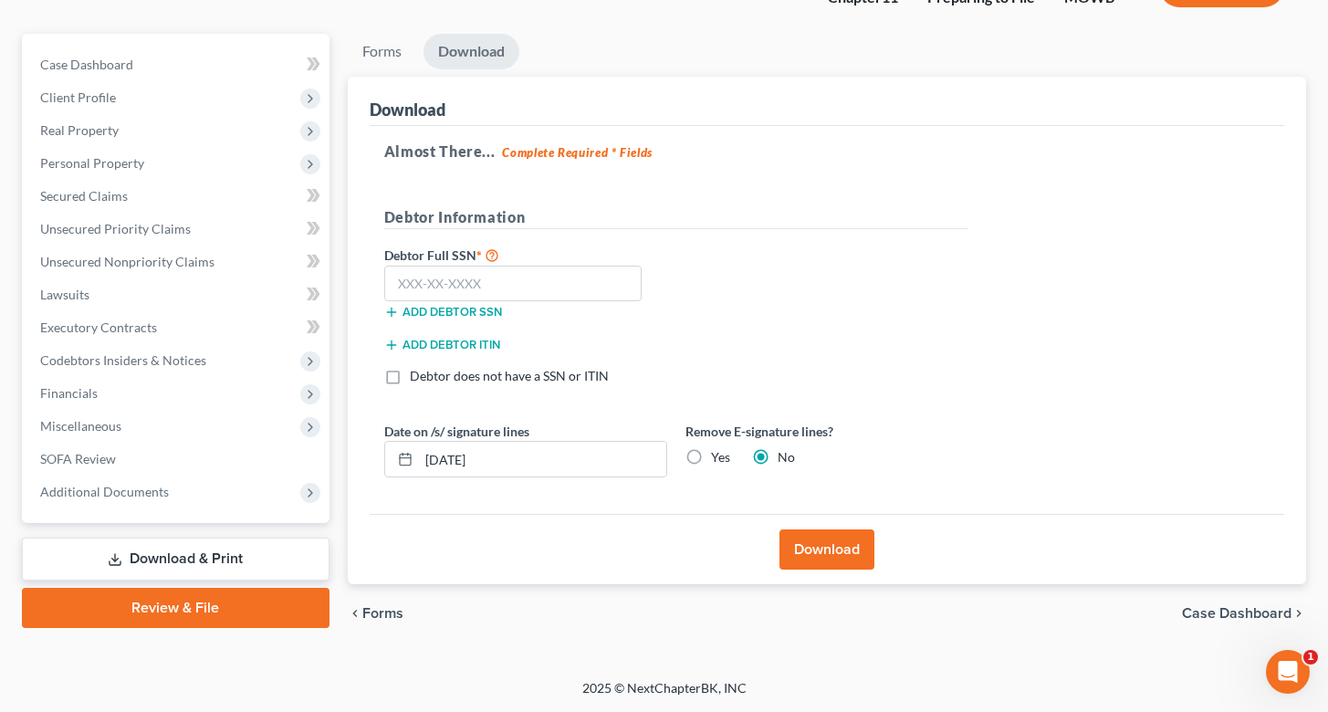
scroll to position [141, 0]
click at [711, 459] on label "Yes" at bounding box center [720, 458] width 19 height 18
click at [718, 459] on input "Yes" at bounding box center [724, 455] width 12 height 12
radio input "true"
radio input "false"
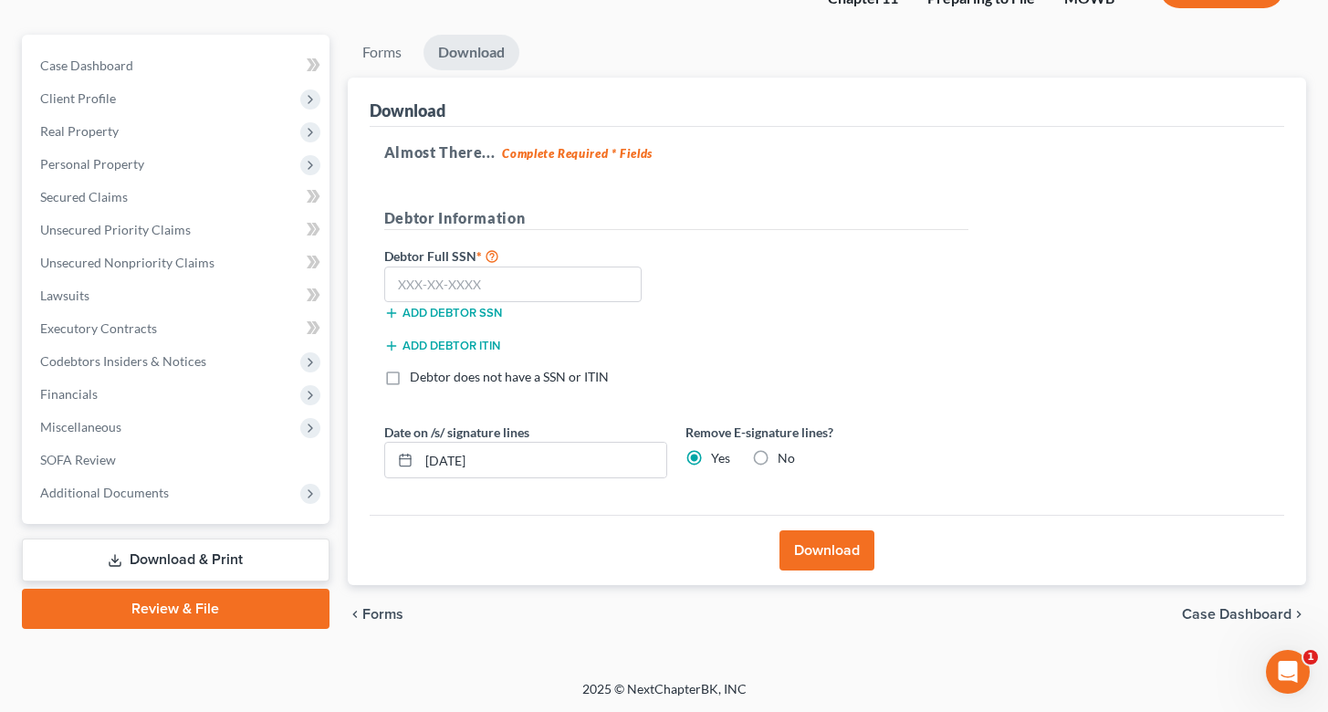
click at [835, 556] on button "Download" at bounding box center [826, 550] width 95 height 40
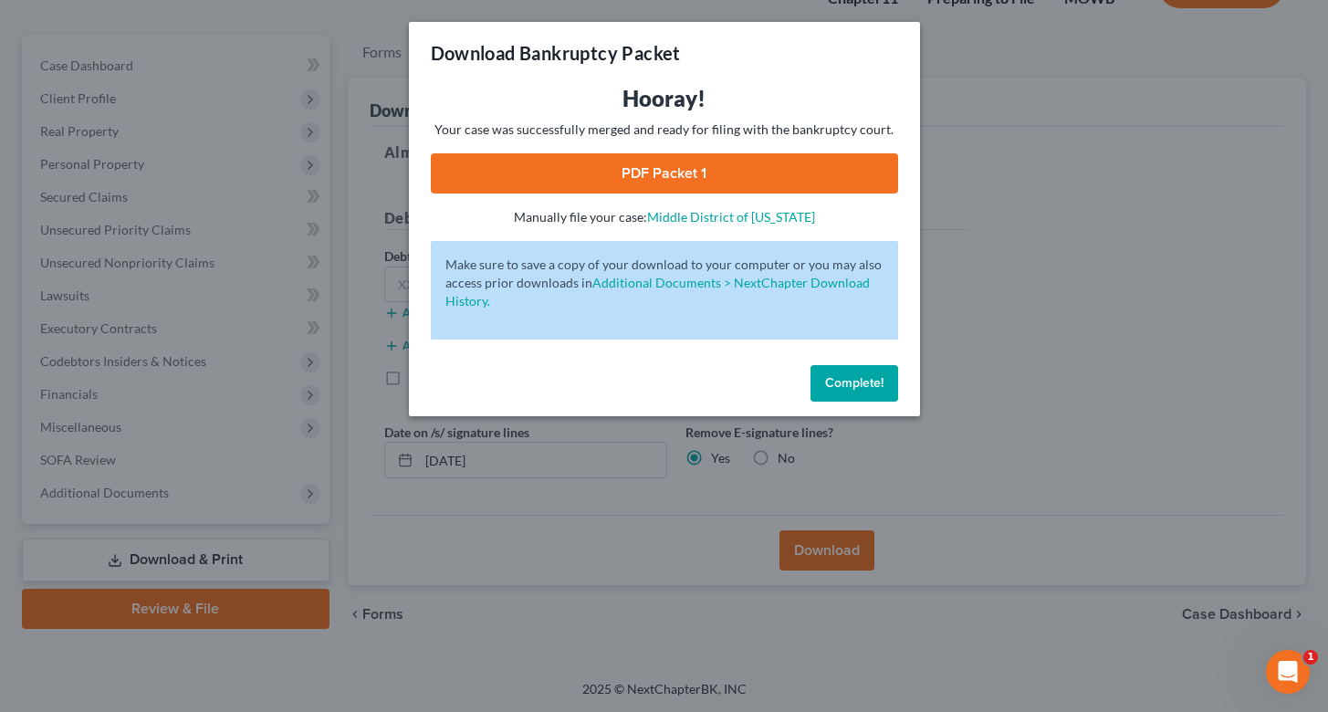
click at [658, 176] on link "PDF Packet 1" at bounding box center [664, 173] width 467 height 40
click at [866, 383] on span "Complete!" at bounding box center [854, 383] width 58 height 16
